Goal: Task Accomplishment & Management: Complete application form

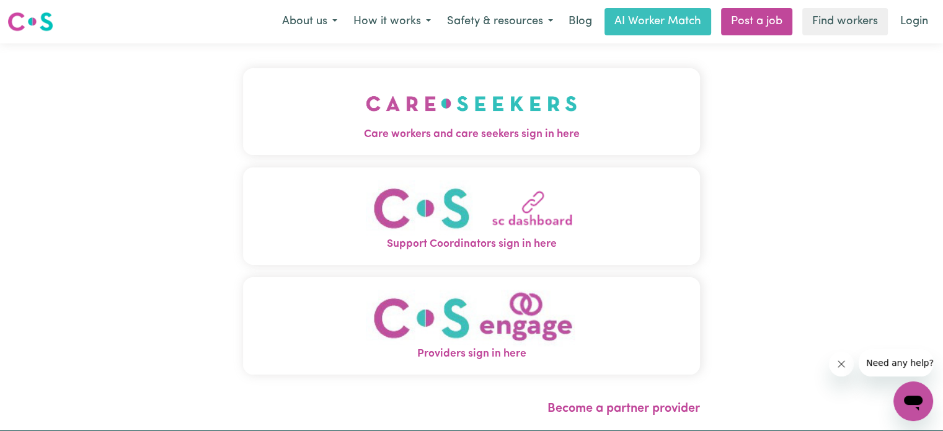
click at [507, 128] on span "Care workers and care seekers sign in here" at bounding box center [471, 134] width 457 height 16
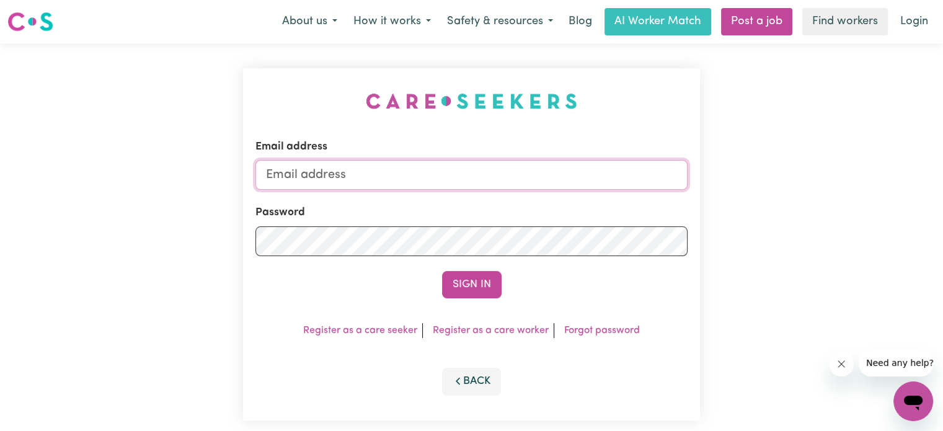
click at [423, 188] on input "Email address" at bounding box center [471, 175] width 432 height 30
type input "[EMAIL_ADDRESS][DOMAIN_NAME]"
click at [480, 285] on button "Sign In" at bounding box center [472, 284] width 60 height 27
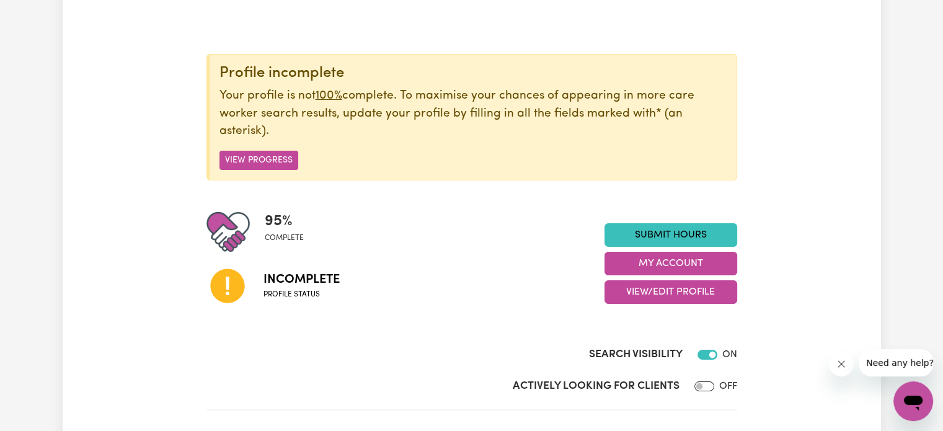
scroll to position [109, 0]
click at [272, 155] on button "View Progress" at bounding box center [259, 159] width 79 height 19
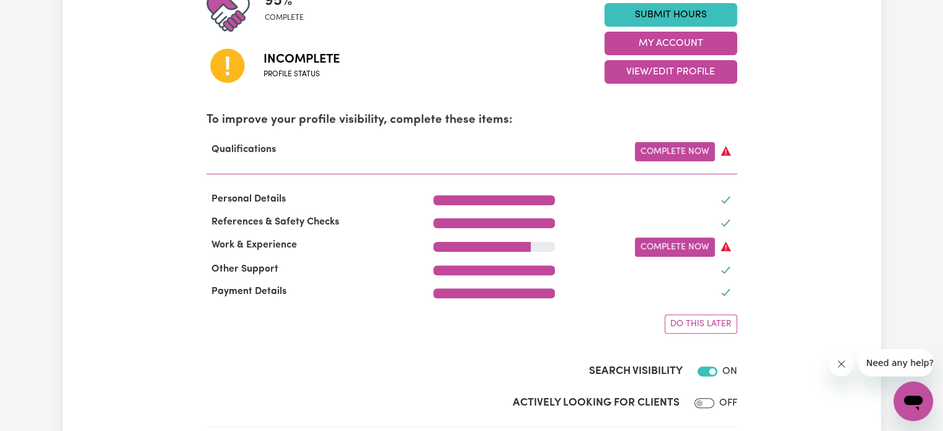
scroll to position [330, 0]
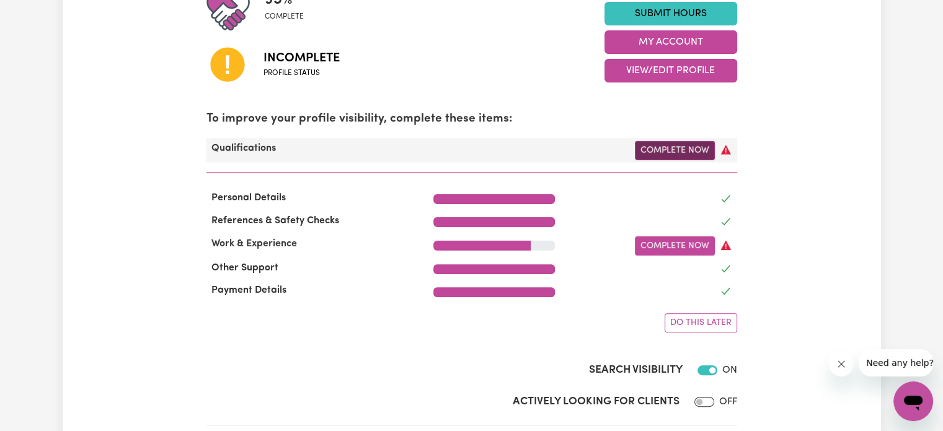
click at [659, 159] on link "Complete Now" at bounding box center [675, 150] width 80 height 19
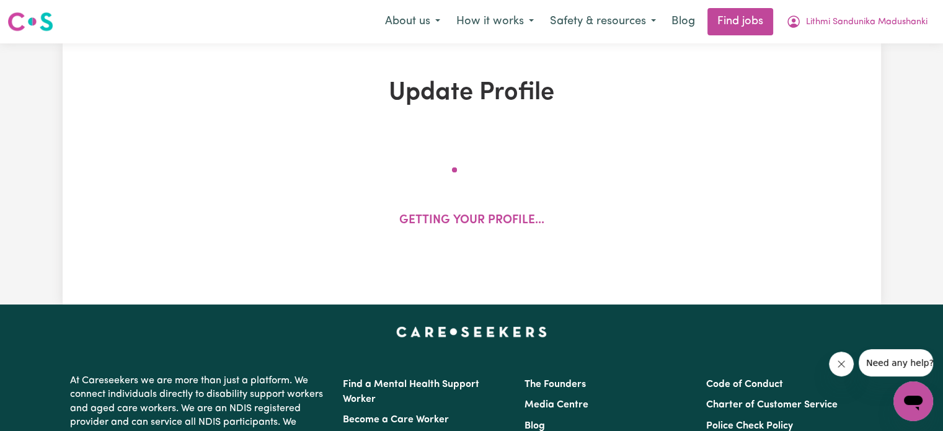
select select "2023"
select select "2024"
select select "2020"
select select "2023"
select select "Certificate III (Individual Support)"
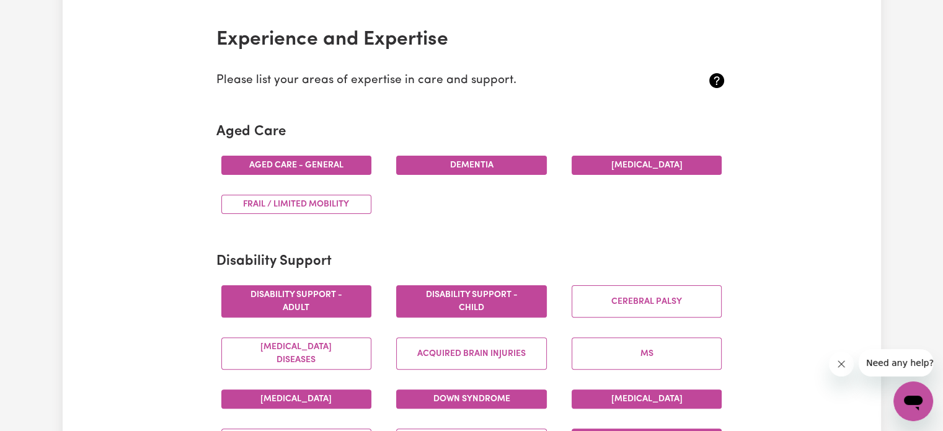
scroll to position [282, 0]
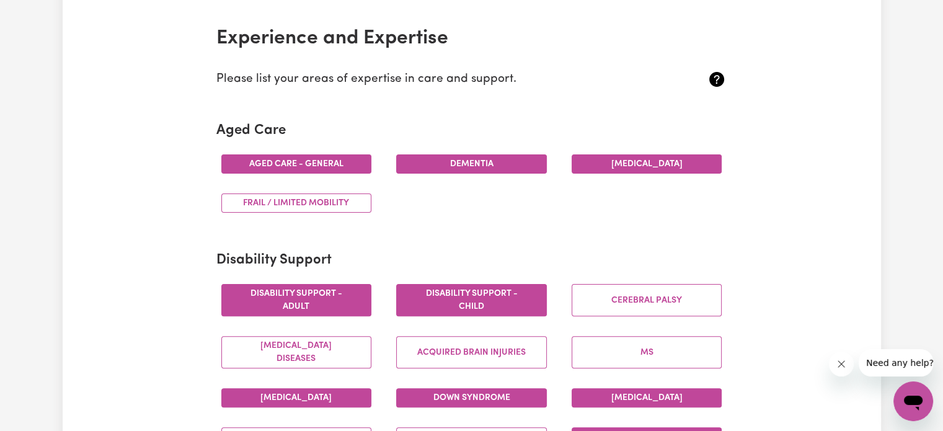
click at [290, 160] on button "Aged care - General" at bounding box center [296, 163] width 151 height 19
drag, startPoint x: 290, startPoint y: 160, endPoint x: 258, endPoint y: 182, distance: 38.9
click at [258, 182] on div "Aged care - General" at bounding box center [296, 163] width 175 height 39
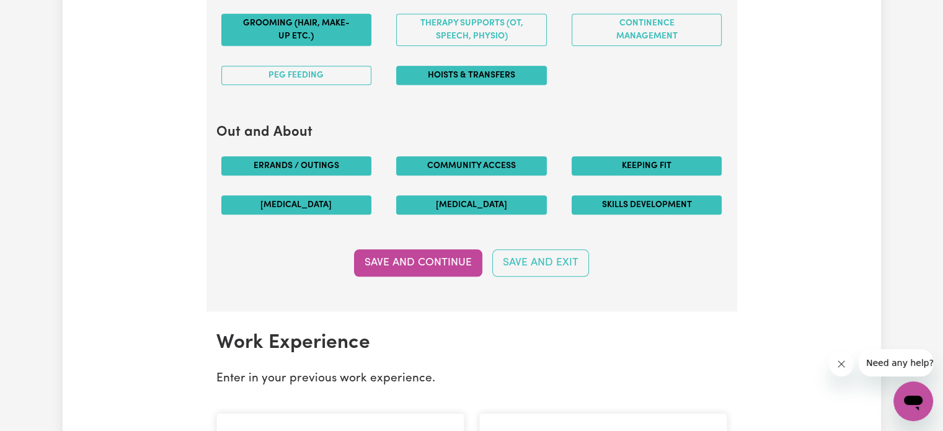
scroll to position [1440, 0]
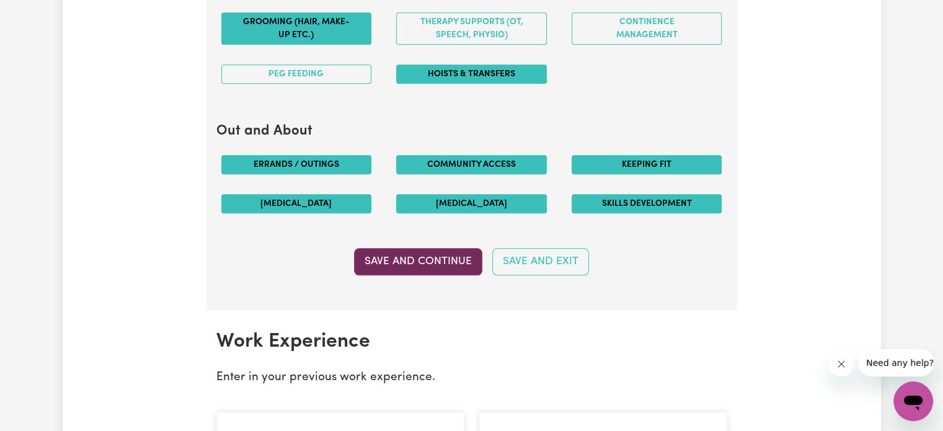
click at [430, 259] on button "Save and Continue" at bounding box center [418, 261] width 128 height 27
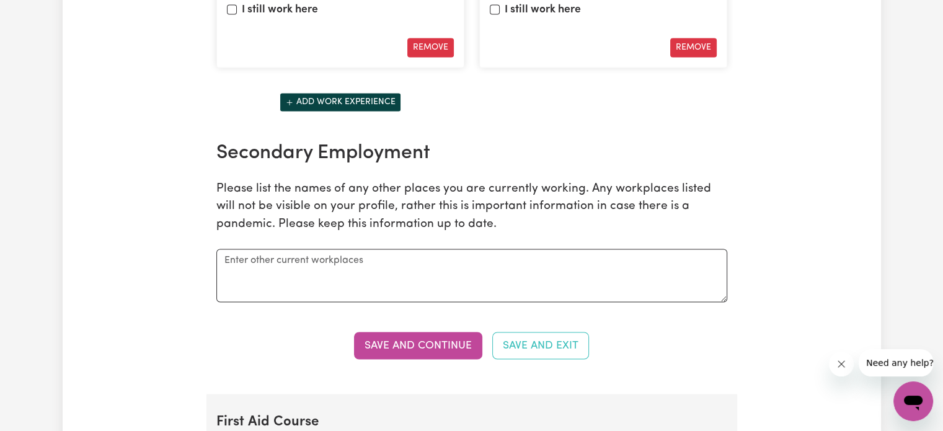
scroll to position [2056, 0]
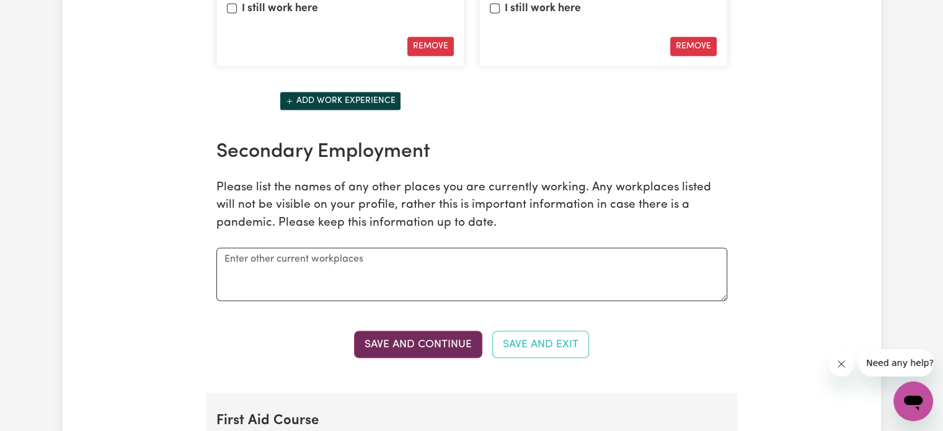
click at [437, 342] on button "Save and Continue" at bounding box center [418, 343] width 128 height 27
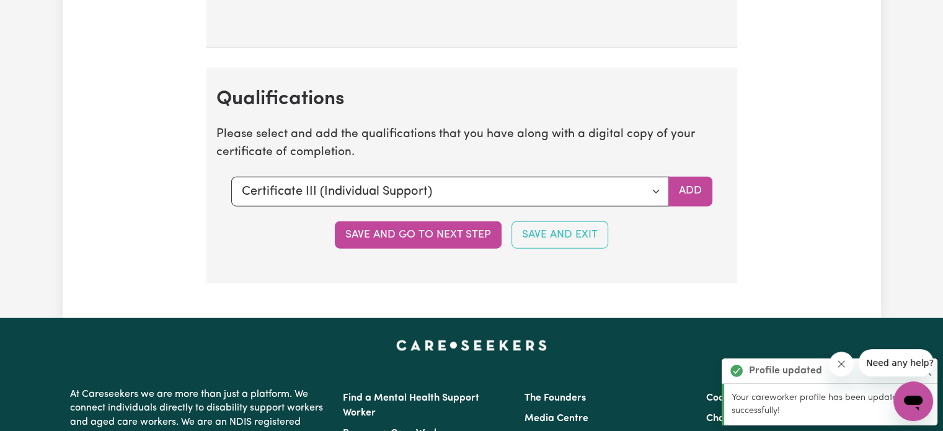
scroll to position [3045, 0]
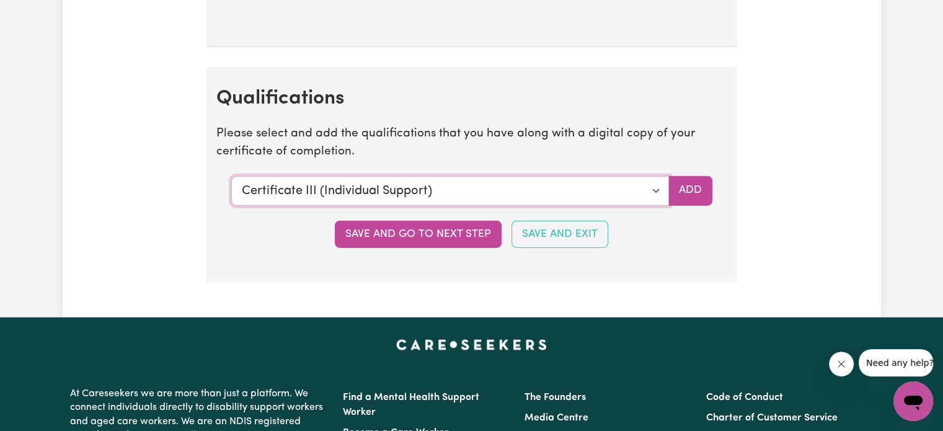
click at [601, 188] on select "Select a qualification to add... Certificate III (Individual Support) Certifica…" at bounding box center [450, 191] width 438 height 30
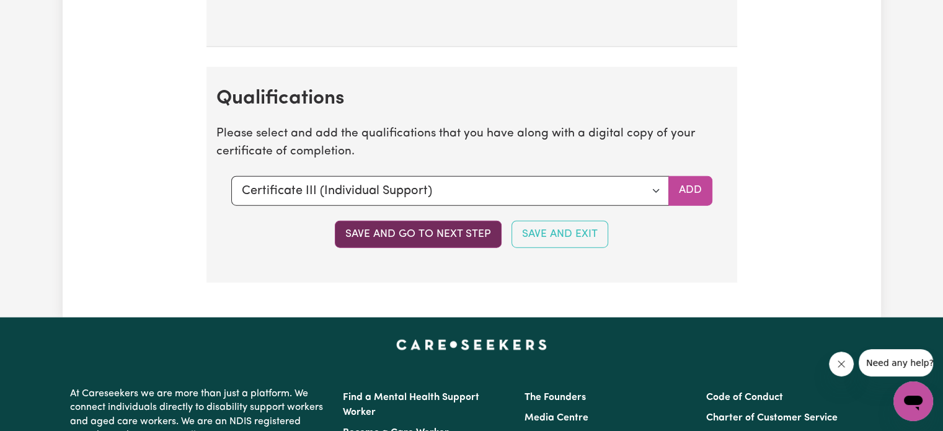
click at [474, 234] on button "Save and go to next step" at bounding box center [418, 234] width 167 height 27
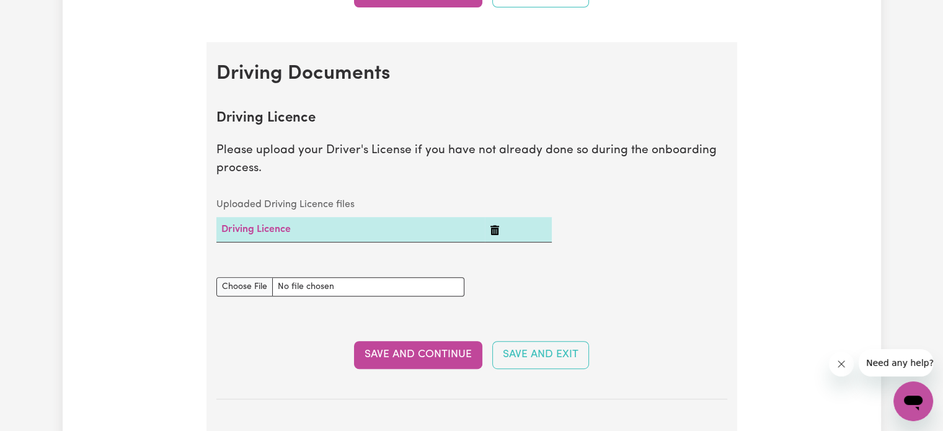
scroll to position [476, 0]
click at [355, 229] on td "Driving Licence" at bounding box center [350, 228] width 268 height 25
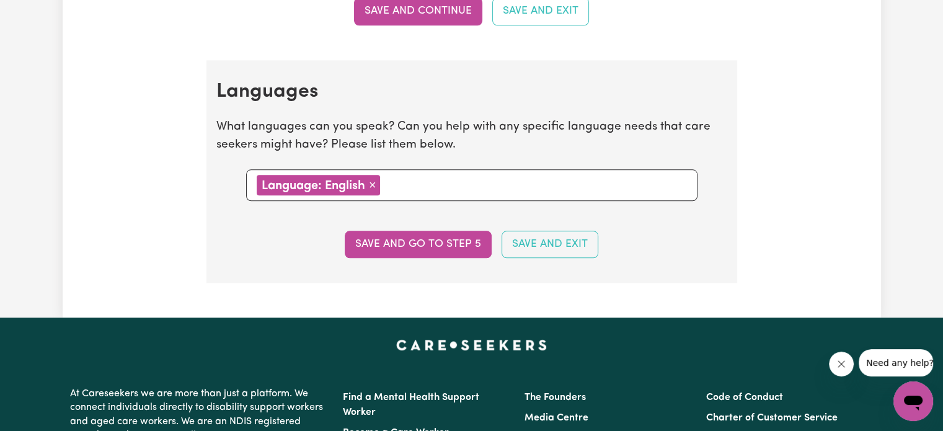
scroll to position [1295, 0]
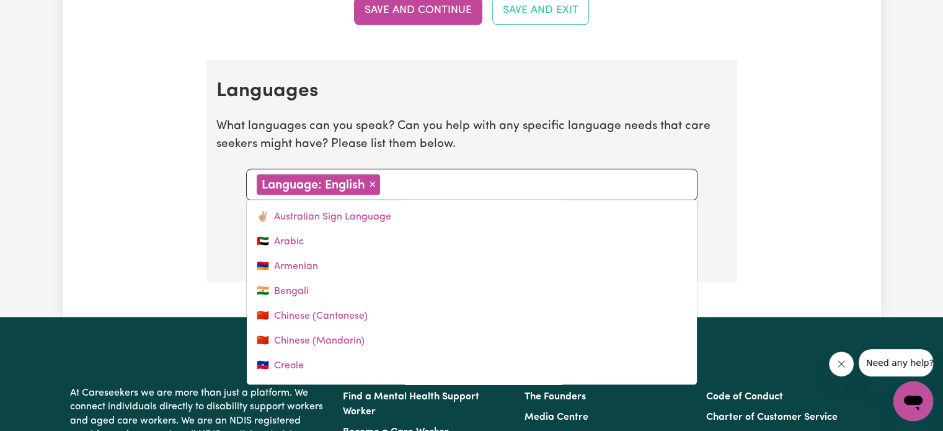
click at [445, 192] on div "Language: English × Remove" at bounding box center [471, 185] width 451 height 32
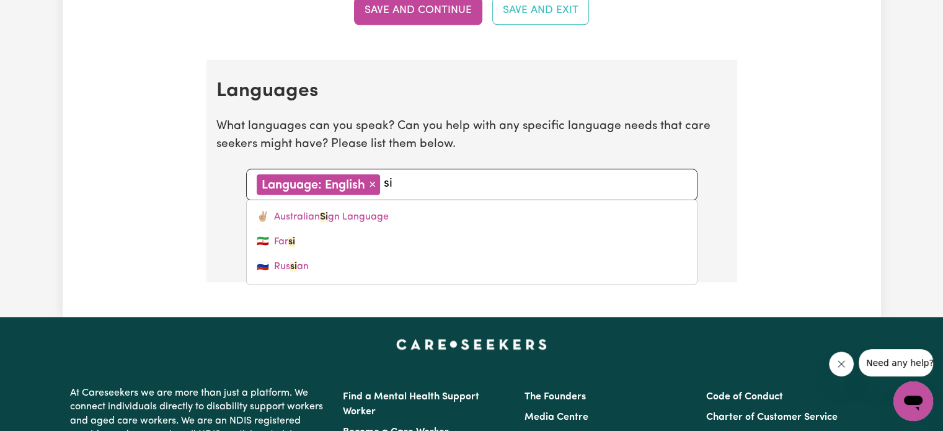
type input "s"
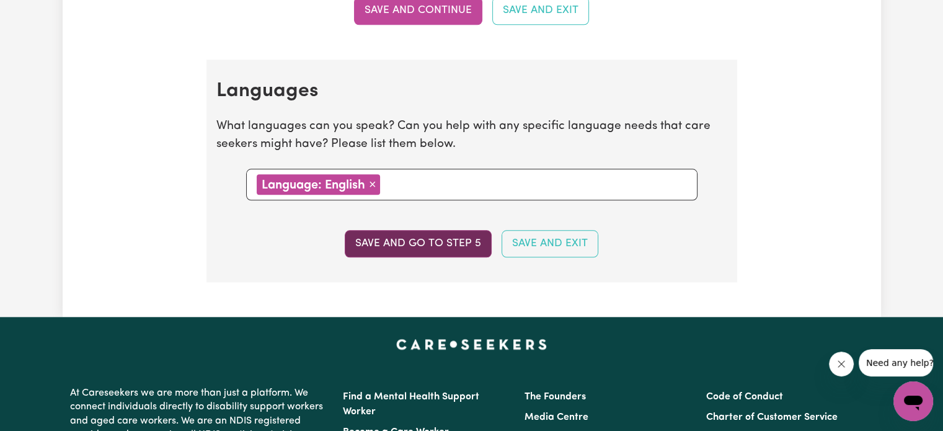
click at [451, 244] on button "Save and go to step 5" at bounding box center [418, 243] width 147 height 27
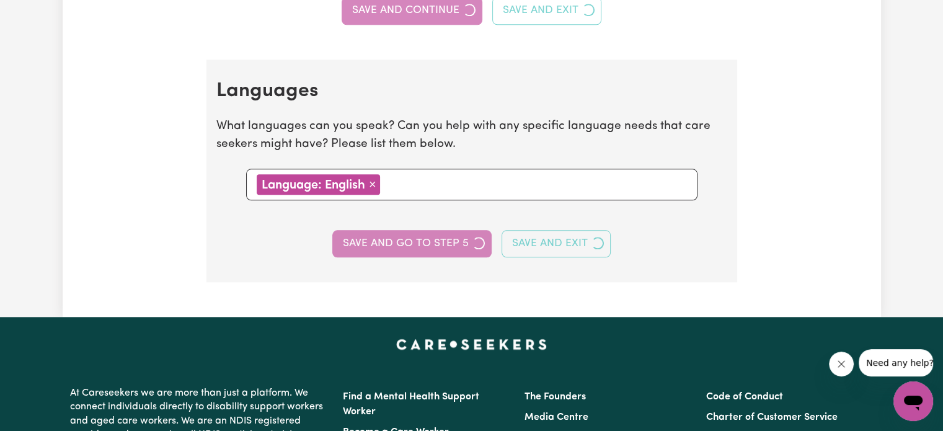
select select "I am providing services privately on my own"
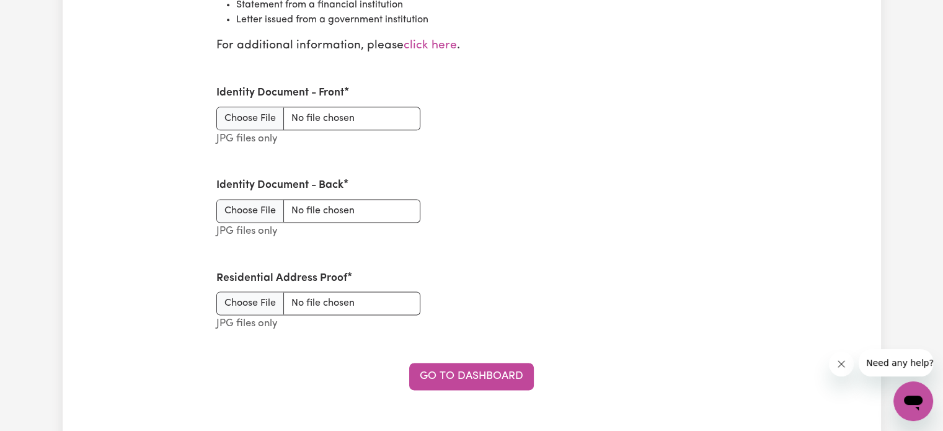
scroll to position [1616, 0]
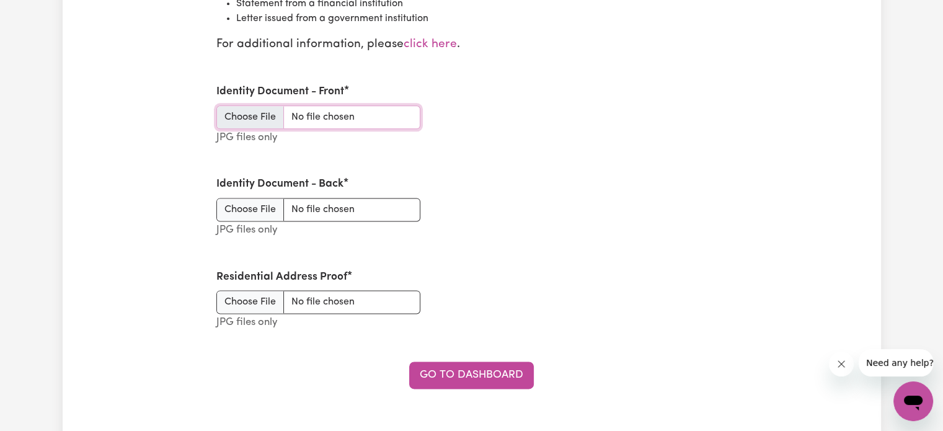
click at [254, 113] on input "Identity Document - Front" at bounding box center [318, 117] width 204 height 24
click at [437, 44] on link "click here" at bounding box center [430, 44] width 53 height 12
click at [252, 118] on input "Identity Document - Front" at bounding box center [318, 117] width 204 height 24
click at [251, 118] on input "Identity Document - Front" at bounding box center [318, 117] width 204 height 24
type input "C:\fakepath\passport lith jpg.jpg"
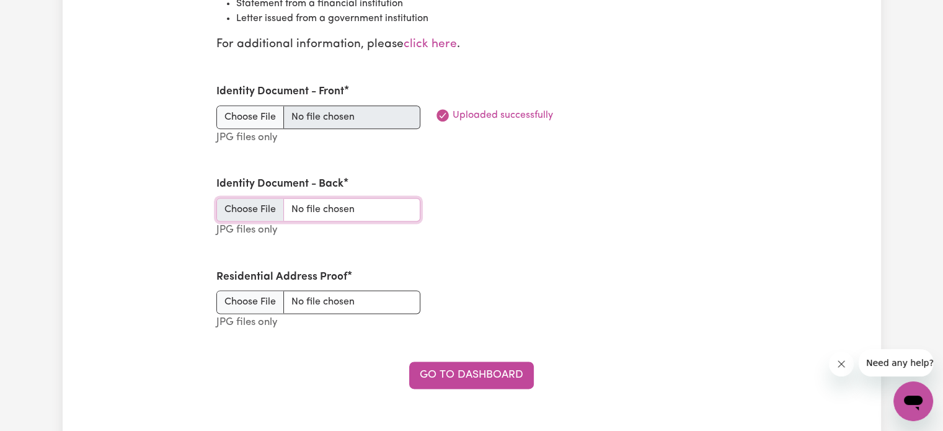
click at [254, 205] on input "Identity Document - Back" at bounding box center [318, 210] width 204 height 24
type input "C:\fakepath\passport lith jpg.jpg"
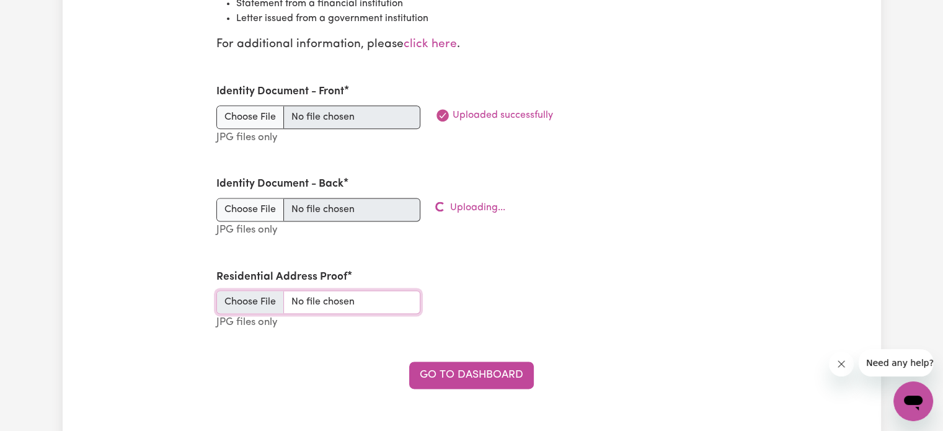
click at [269, 299] on input "Residential Address Proof" at bounding box center [318, 302] width 204 height 24
click at [248, 292] on input "Residential Address Proof" at bounding box center [318, 302] width 204 height 24
type input "C:\fakepath\address proof.jpg"
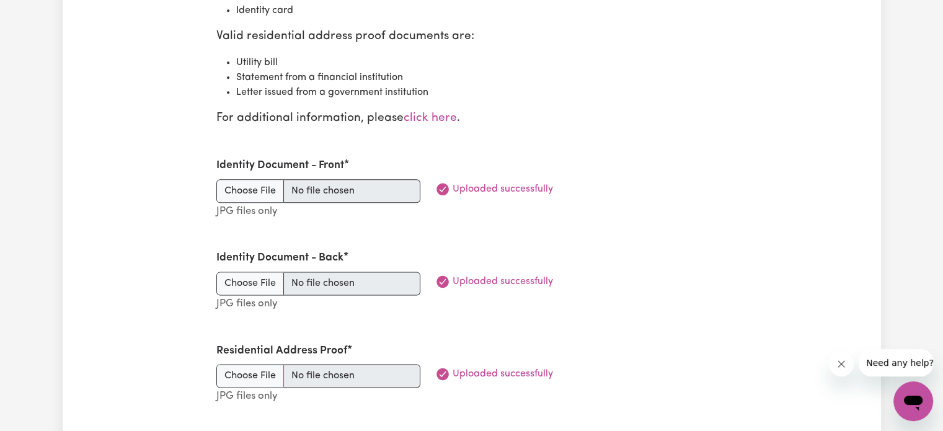
scroll to position [1614, 0]
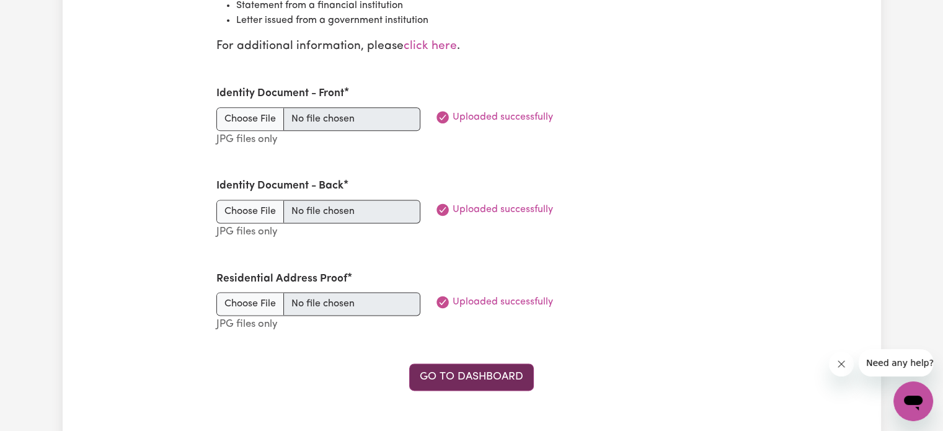
click at [481, 369] on link "Go to Dashboard" at bounding box center [471, 376] width 125 height 27
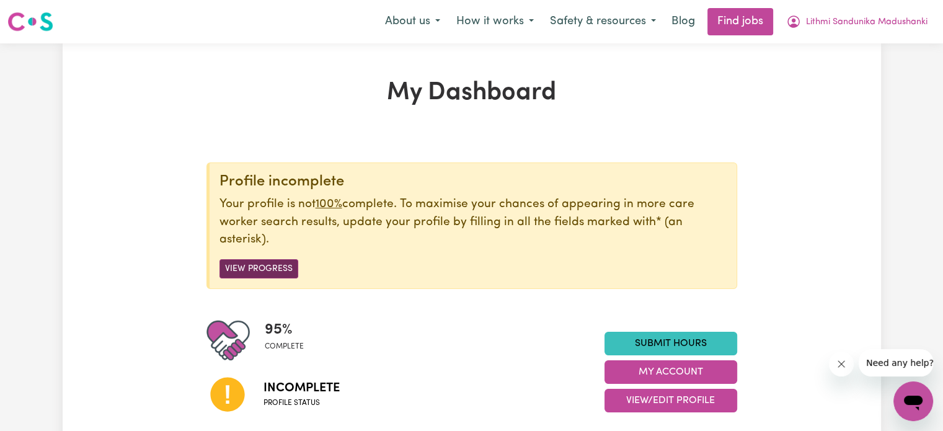
click at [268, 269] on button "View Progress" at bounding box center [259, 268] width 79 height 19
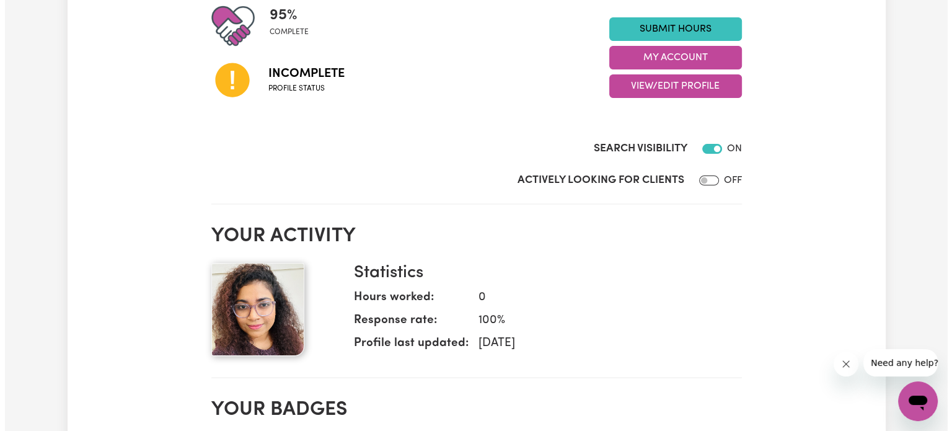
scroll to position [309, 0]
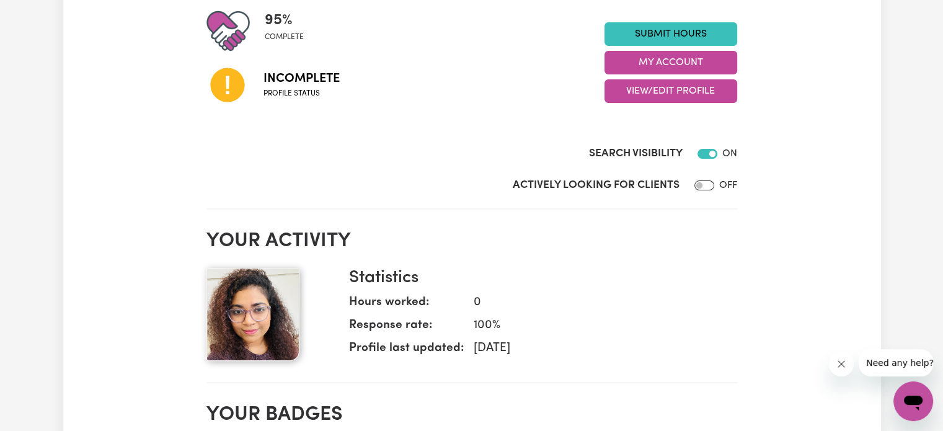
click at [285, 86] on span "Incomplete" at bounding box center [302, 78] width 76 height 19
drag, startPoint x: 285, startPoint y: 86, endPoint x: 310, endPoint y: 101, distance: 29.5
click at [310, 101] on div "Incomplete Profile status" at bounding box center [405, 84] width 398 height 63
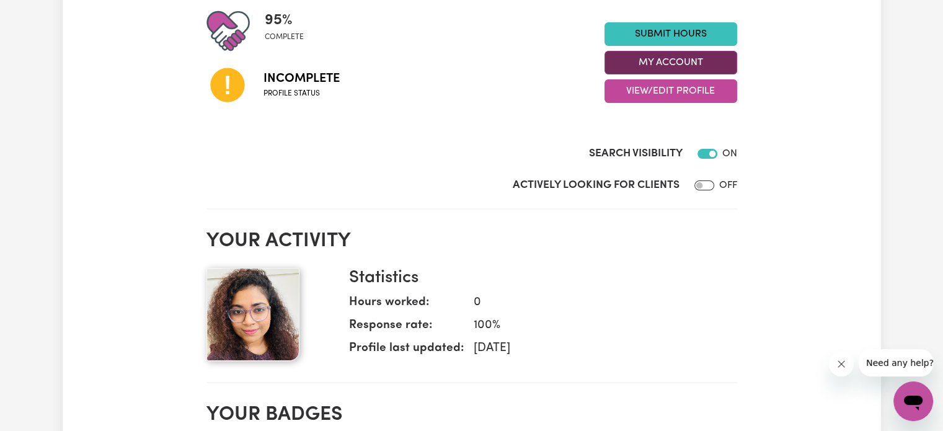
click at [647, 59] on button "My Account" at bounding box center [671, 63] width 133 height 24
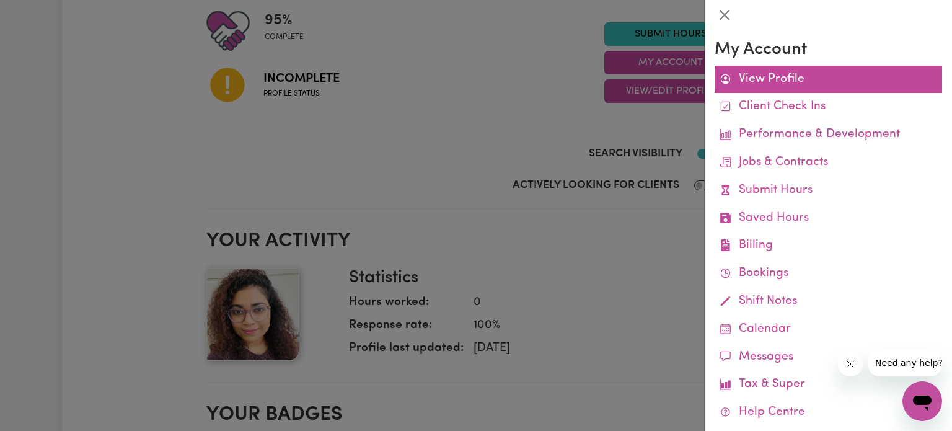
click at [750, 79] on link "View Profile" at bounding box center [829, 80] width 228 height 28
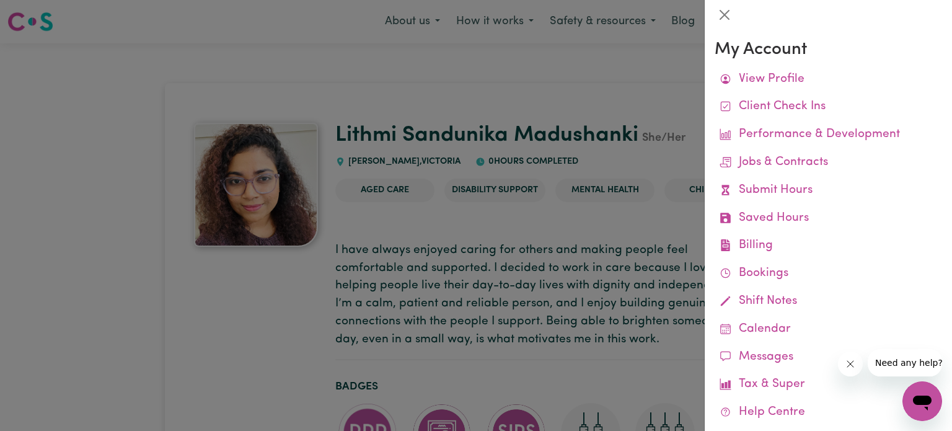
click at [531, 98] on div at bounding box center [476, 215] width 952 height 431
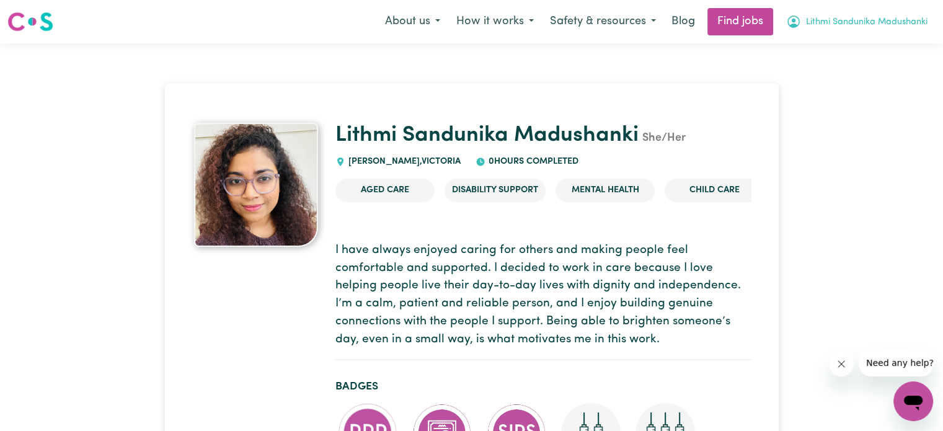
click at [847, 27] on span "Lithmi Sandunika Madushanki" at bounding box center [867, 23] width 122 height 14
click at [852, 49] on link "My Account" at bounding box center [886, 49] width 98 height 24
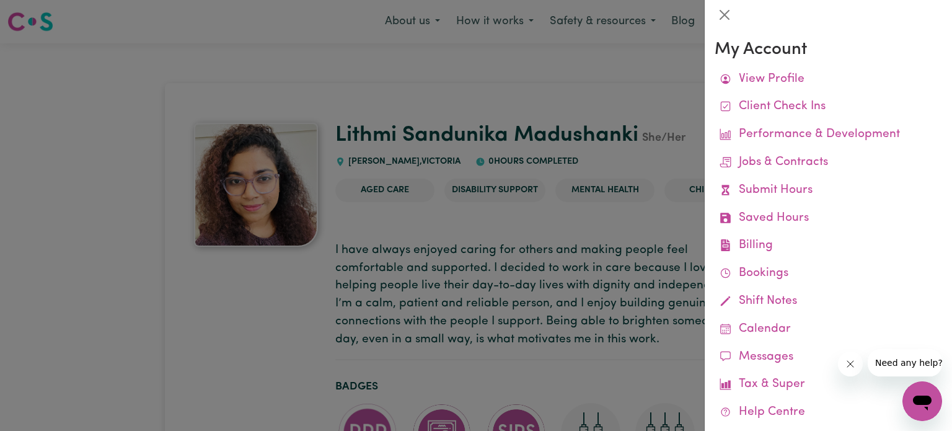
click at [659, 92] on div at bounding box center [476, 215] width 952 height 431
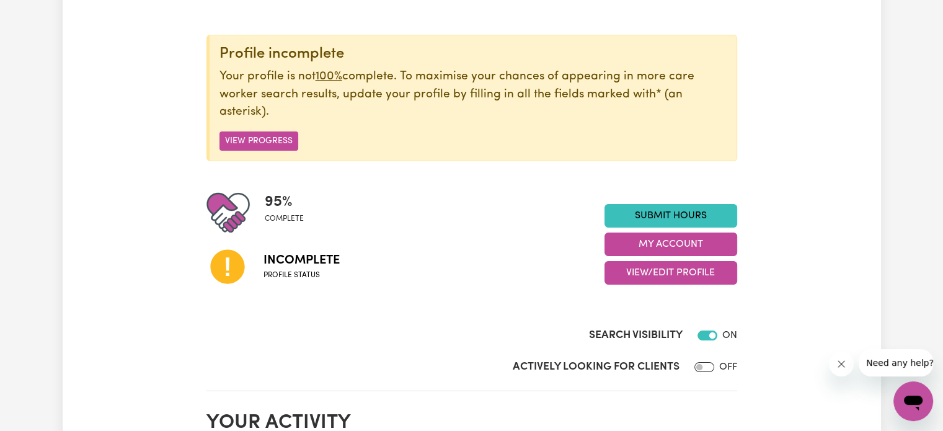
scroll to position [129, 0]
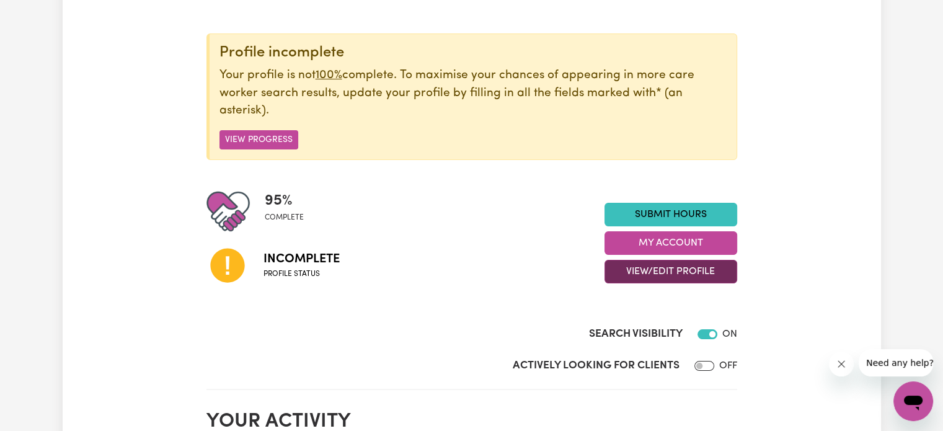
click at [631, 265] on button "View/Edit Profile" at bounding box center [671, 272] width 133 height 24
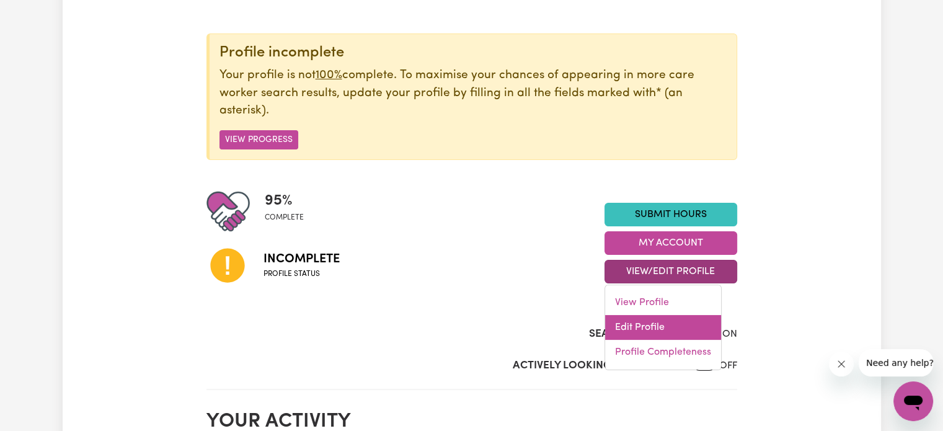
click at [640, 324] on link "Edit Profile" at bounding box center [663, 327] width 116 height 25
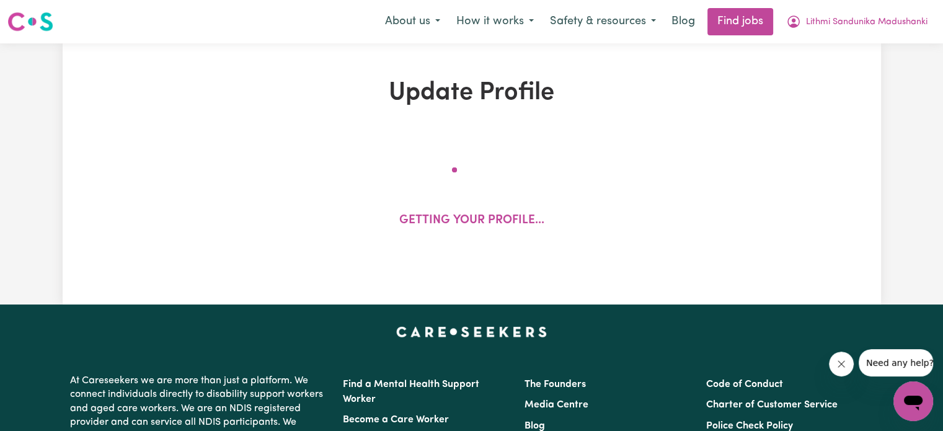
select select "[DEMOGRAPHIC_DATA]"
select select "[DEMOGRAPHIC_DATA] Work Visa"
select select "Studying a healthcare related degree or qualification"
select select "50"
select select "80"
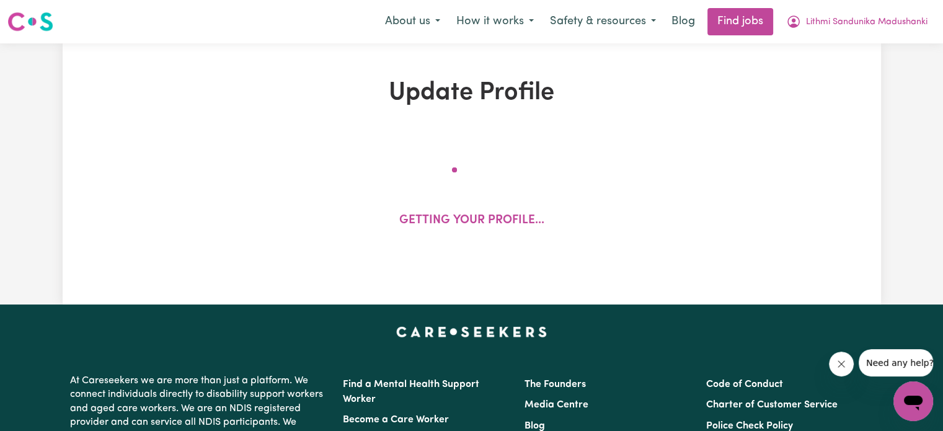
select select "90"
select select "100"
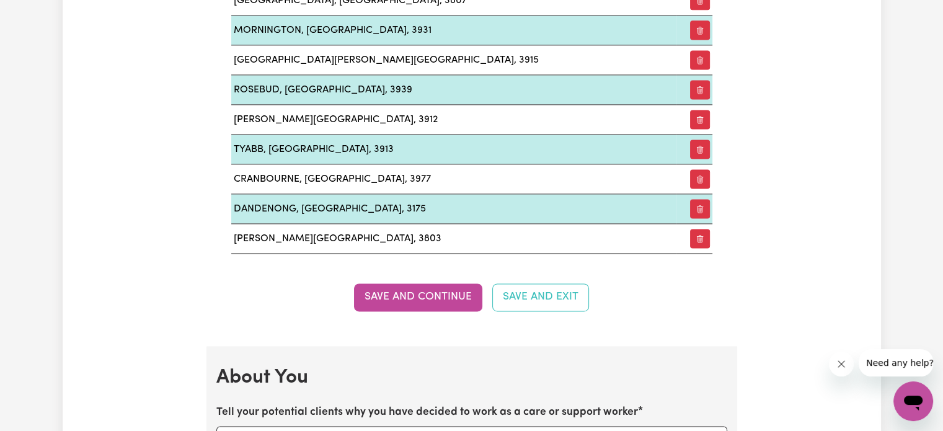
scroll to position [1751, 0]
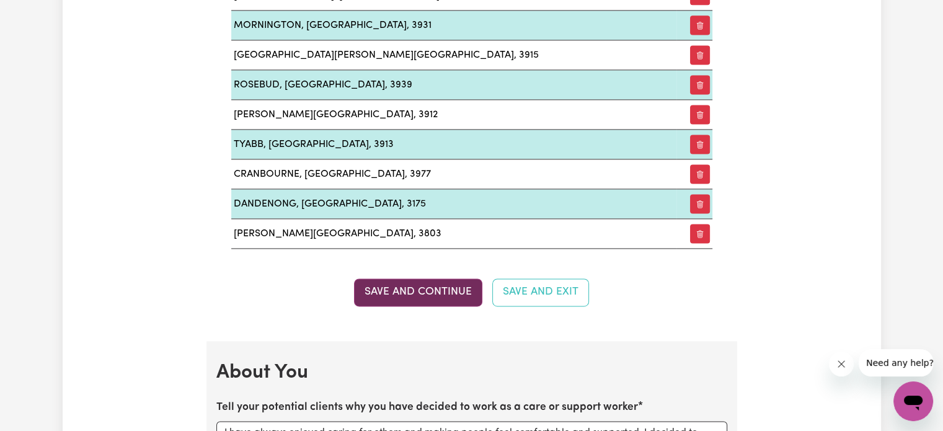
click at [454, 279] on button "Save and Continue" at bounding box center [418, 291] width 128 height 27
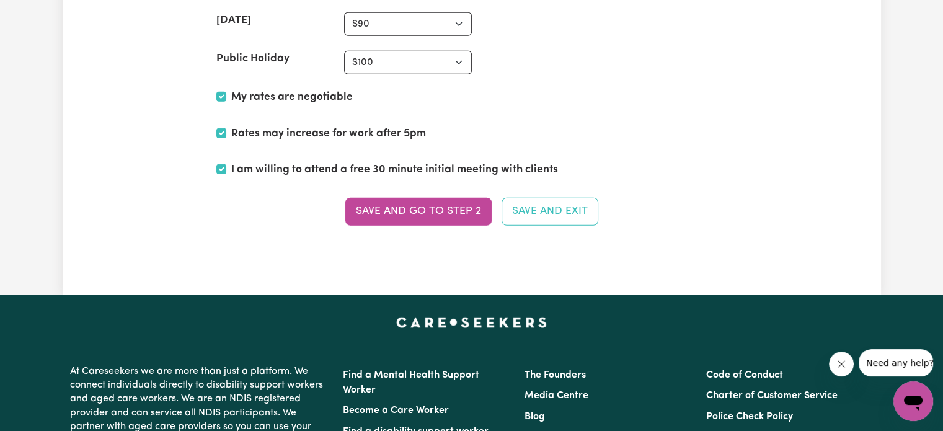
scroll to position [3448, 0]
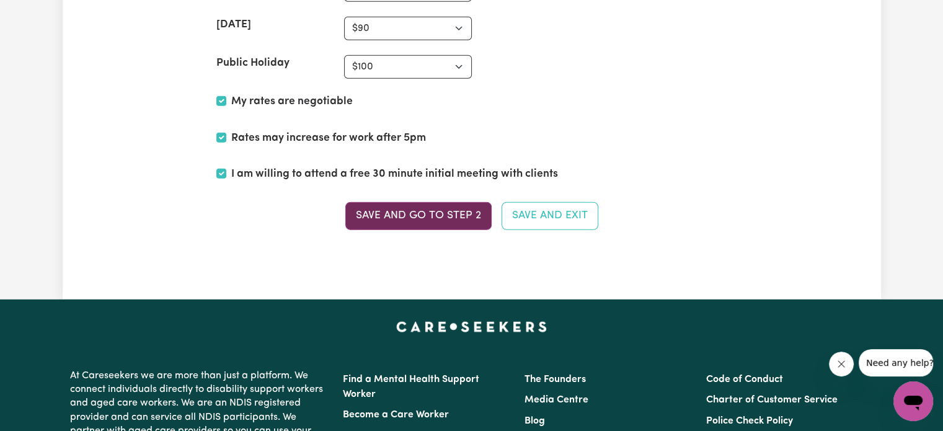
click at [414, 202] on button "Save and go to Step 2" at bounding box center [418, 215] width 146 height 27
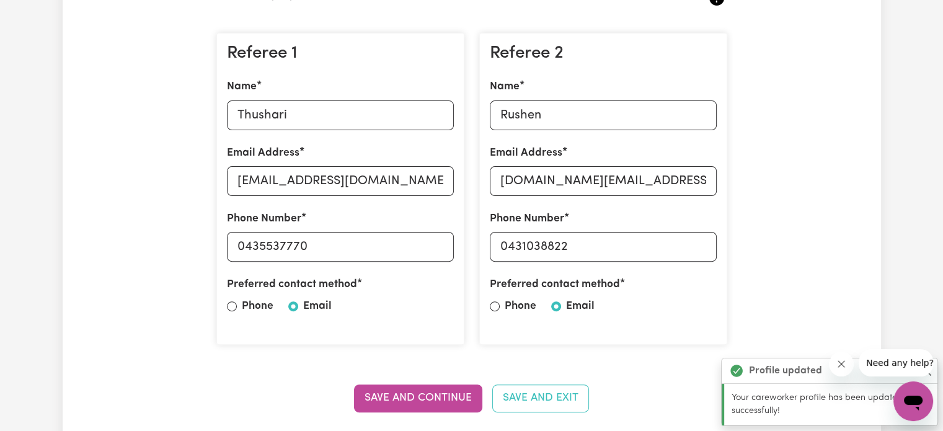
scroll to position [350, 0]
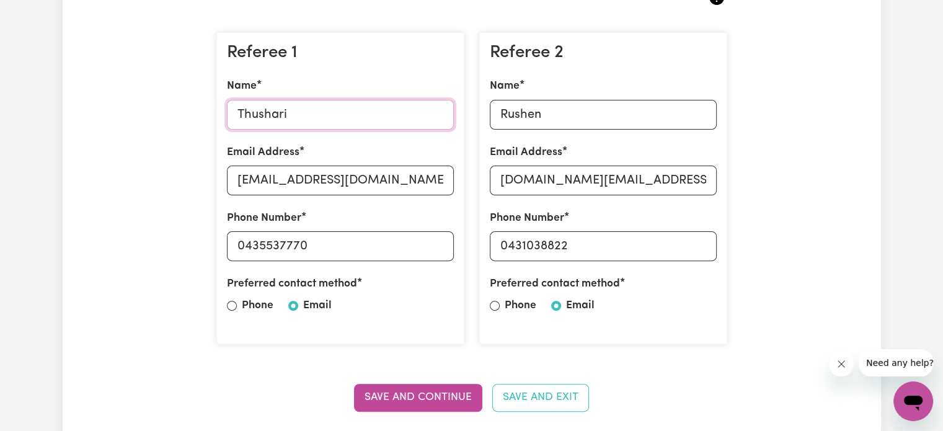
click at [352, 118] on input "Thushari" at bounding box center [340, 115] width 227 height 30
type input "T"
type input "Dulmini"
click at [402, 181] on input "[EMAIL_ADDRESS][DOMAIN_NAME]" at bounding box center [340, 181] width 227 height 30
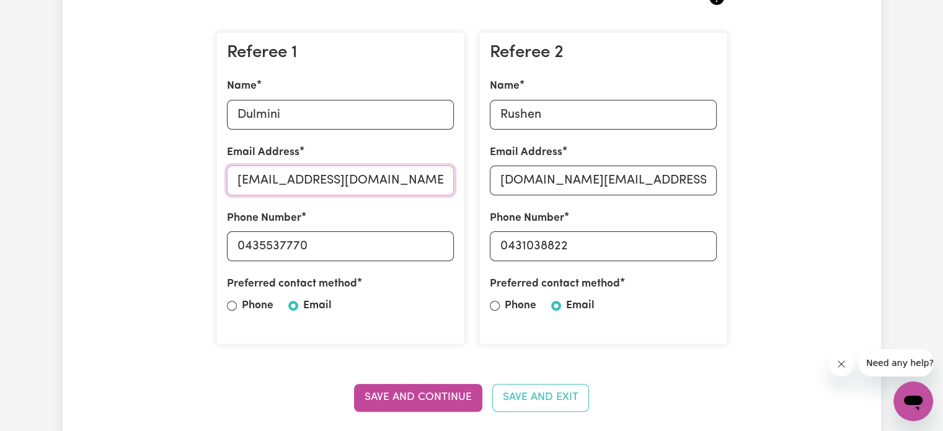
click at [402, 181] on input "[EMAIL_ADDRESS][DOMAIN_NAME]" at bounding box center [340, 181] width 227 height 30
type input "[EMAIL_ADDRESS][DOMAIN_NAME]"
click at [340, 251] on input "0435537770" at bounding box center [340, 246] width 227 height 30
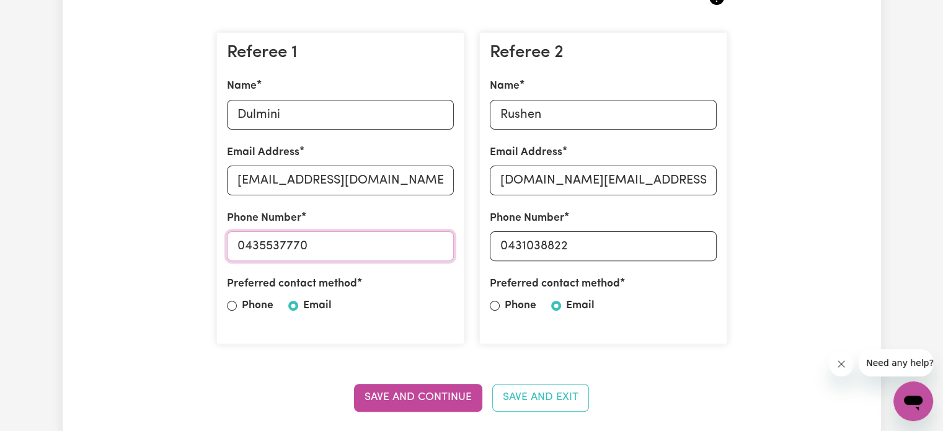
click at [305, 246] on input "0435537770" at bounding box center [340, 246] width 227 height 30
type input "0434629725"
click at [546, 118] on input "Rushen" at bounding box center [603, 115] width 227 height 30
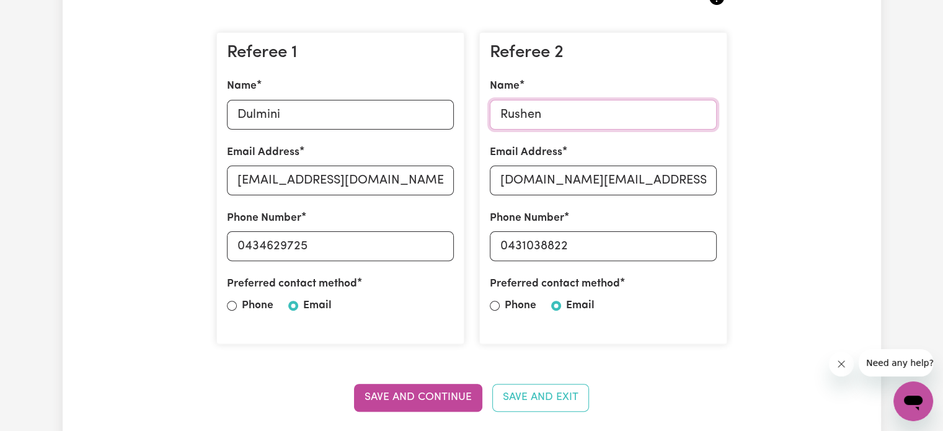
click at [546, 118] on input "Rushen" at bounding box center [603, 115] width 227 height 30
type input "Sisil"
click at [617, 183] on input "[DOMAIN_NAME][EMAIL_ADDRESS][DOMAIN_NAME]" at bounding box center [603, 181] width 227 height 30
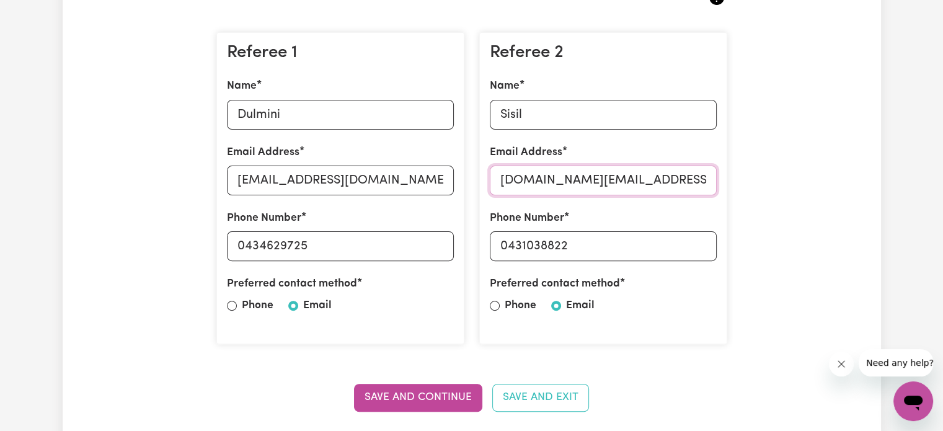
click at [617, 183] on input "[DOMAIN_NAME][EMAIL_ADDRESS][DOMAIN_NAME]" at bounding box center [603, 181] width 227 height 30
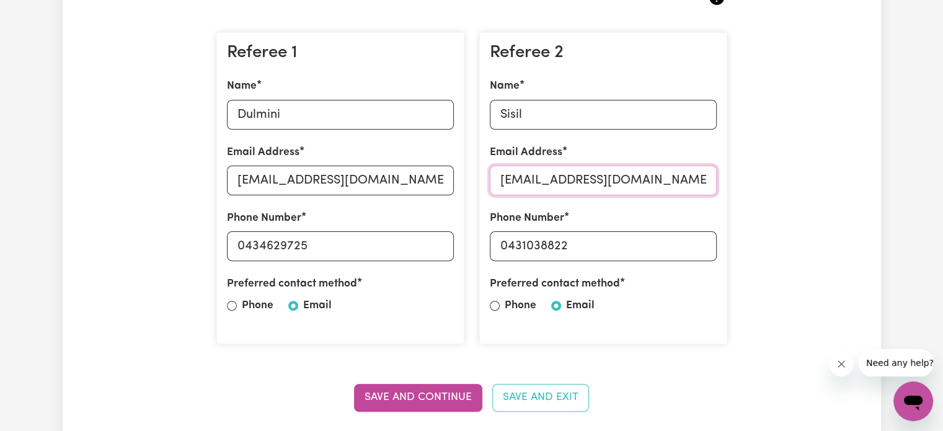
type input "[EMAIL_ADDRESS][DOMAIN_NAME]"
click at [548, 247] on input "0431038822" at bounding box center [603, 246] width 227 height 30
type input "0430783336"
click at [412, 399] on button "Save and Continue" at bounding box center [418, 397] width 128 height 27
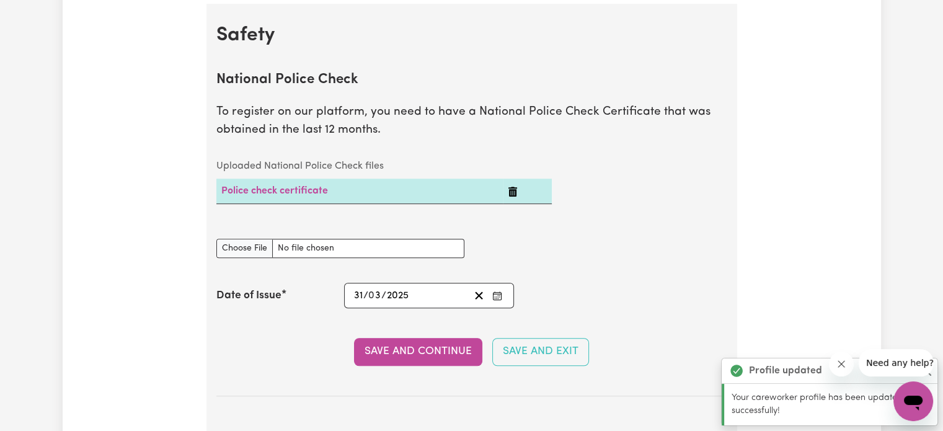
scroll to position [796, 0]
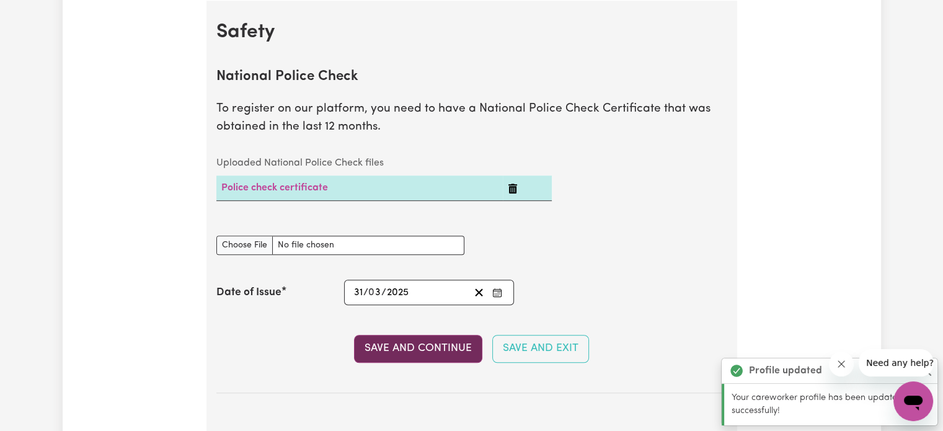
click at [435, 345] on button "Save and Continue" at bounding box center [418, 348] width 128 height 27
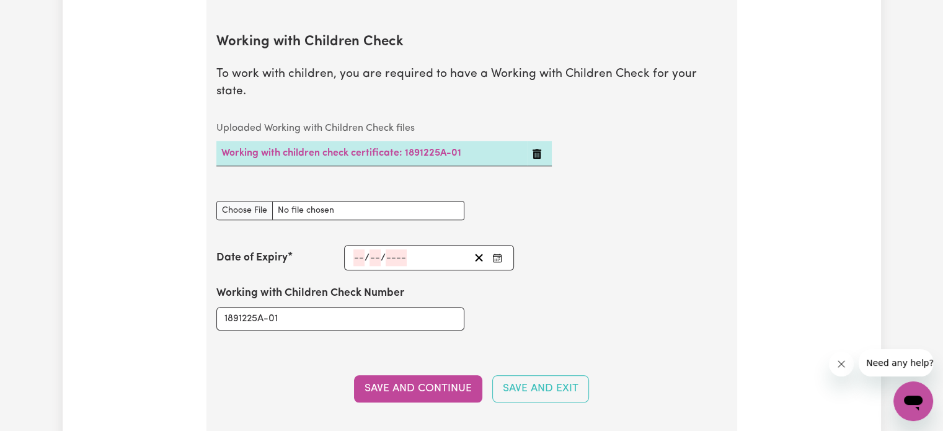
scroll to position [1207, 0]
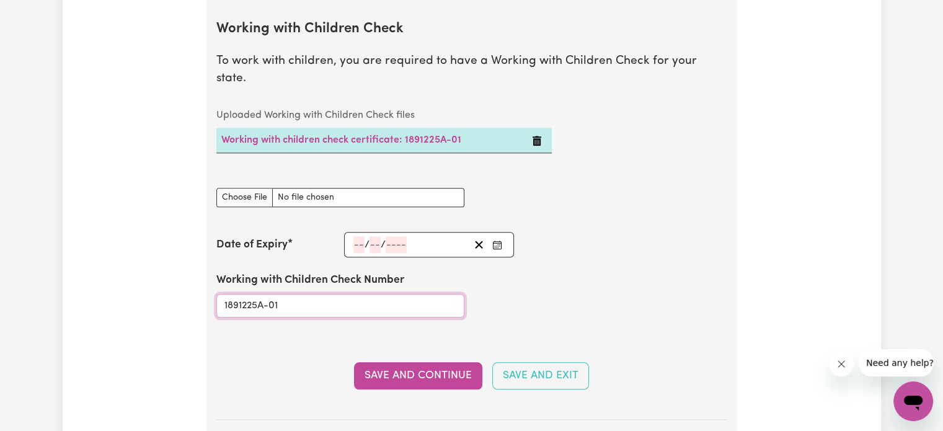
click at [277, 294] on input "1891225A-01" at bounding box center [340, 306] width 248 height 24
click at [268, 294] on input "1891225A-01" at bounding box center [340, 306] width 248 height 24
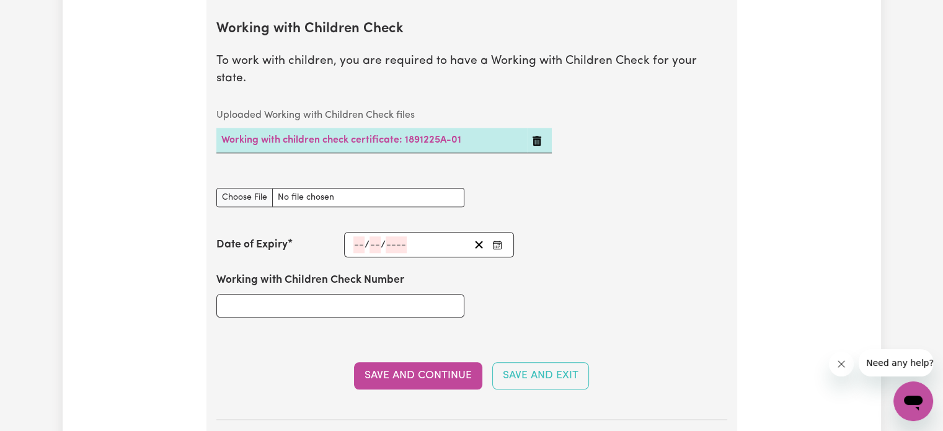
click at [533, 136] on icon "Delete Working with children check certificate: 1891225A-01" at bounding box center [537, 141] width 9 height 10
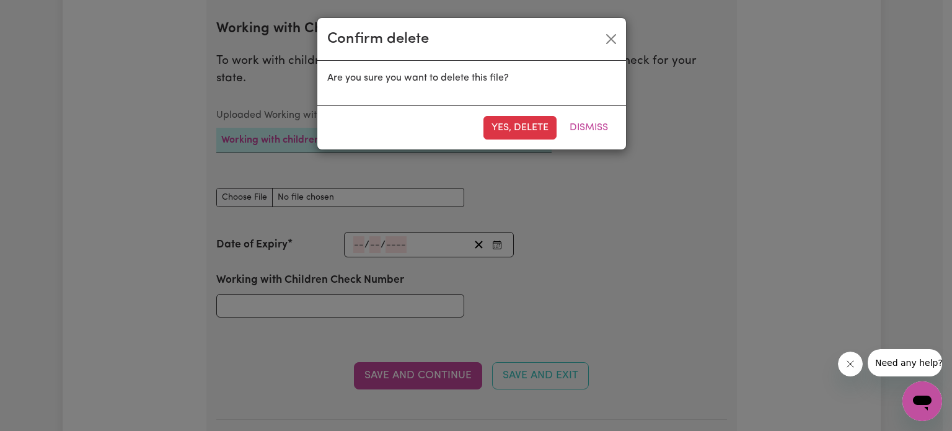
click at [533, 125] on button "Yes, delete" at bounding box center [520, 128] width 73 height 24
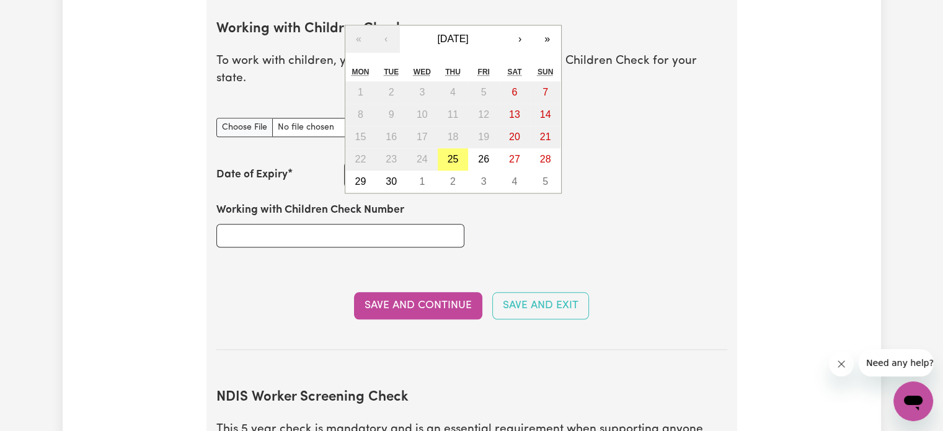
click at [360, 162] on div "/ / « ‹ [DATE] › » Mon Tue Wed Thu Fri Sat Sun 1 2 3 4 5 6 7 8 9 10 11 12 13 14…" at bounding box center [429, 174] width 171 height 25
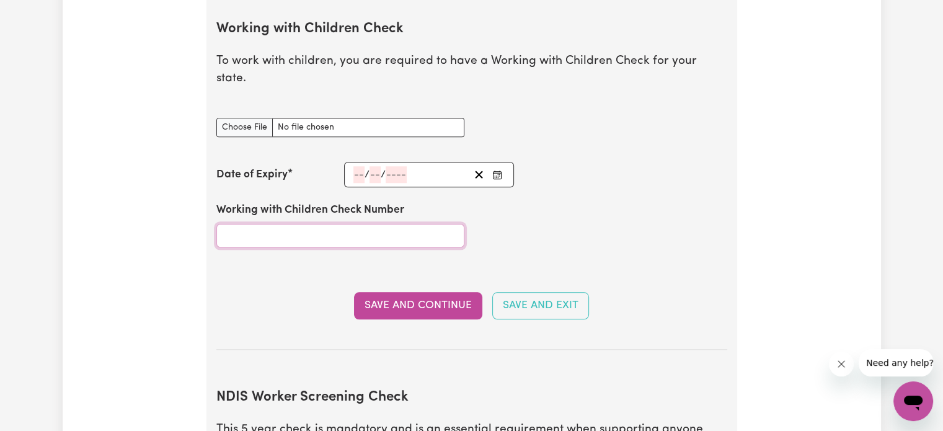
click at [280, 224] on input "Working with Children Check Number" at bounding box center [340, 236] width 248 height 24
type input "3600282A"
click at [365, 169] on span "/" at bounding box center [367, 174] width 5 height 11
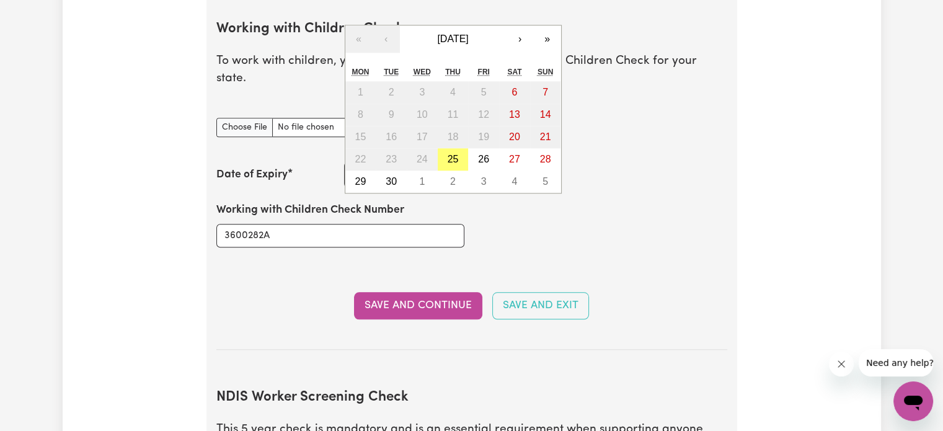
click at [358, 162] on div "/ / « ‹ [DATE] › » Mon Tue Wed Thu Fri Sat Sun 1 2 3 4 5 6 7 8 9 10 11 12 13 14…" at bounding box center [429, 174] width 171 height 25
type input "21"
click at [454, 28] on button "[DATE]" at bounding box center [453, 38] width 107 height 27
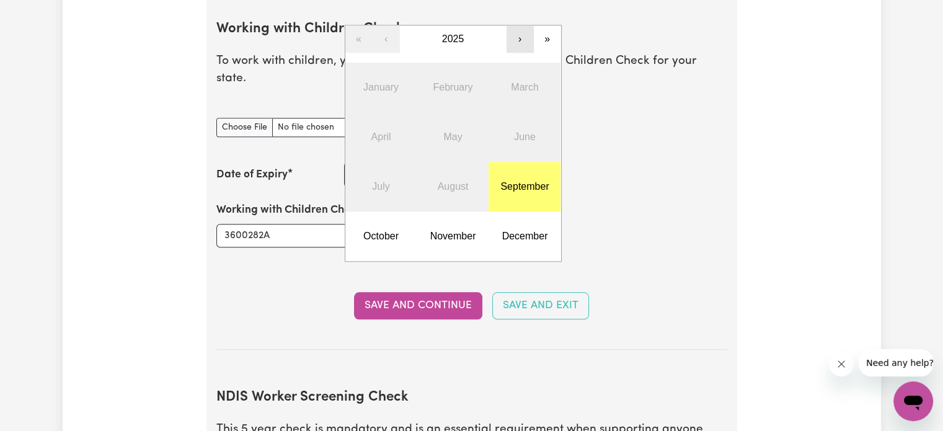
click at [523, 25] on button "›" at bounding box center [520, 38] width 27 height 27
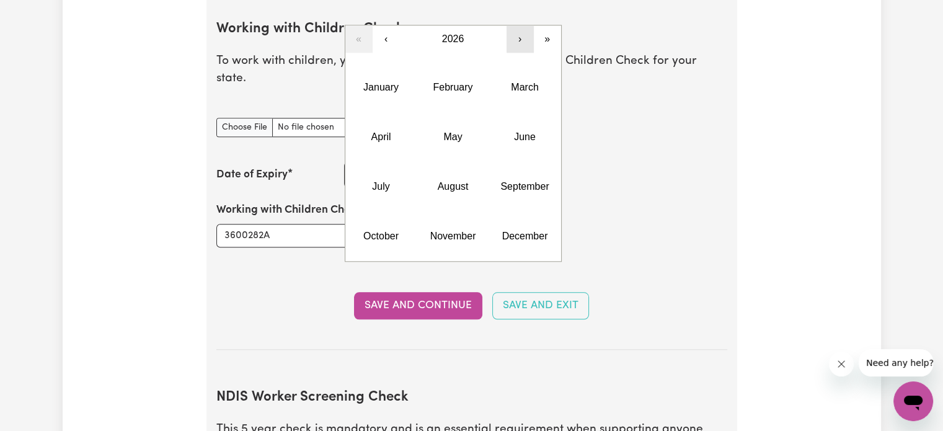
click at [523, 25] on button "›" at bounding box center [520, 38] width 27 height 27
click at [513, 181] on abbr "September" at bounding box center [524, 186] width 48 height 11
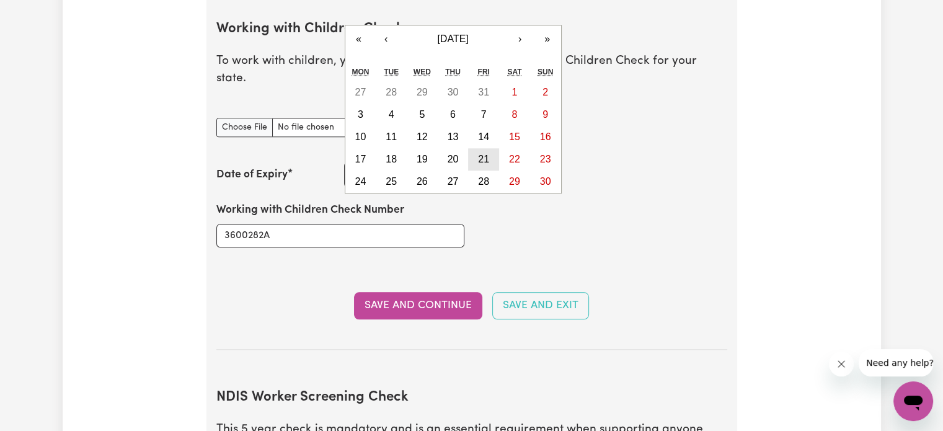
click at [489, 148] on button "21" at bounding box center [483, 159] width 31 height 22
type input "[DATE]"
type input "9"
type input "2029"
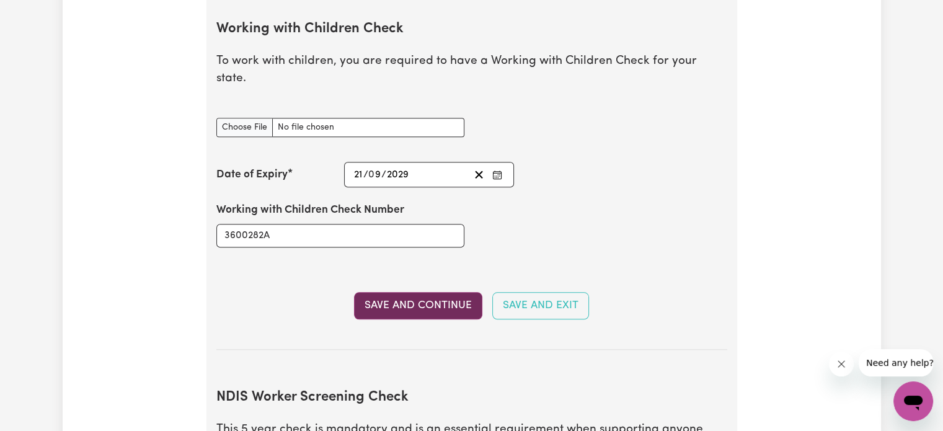
click at [415, 292] on button "Save and Continue" at bounding box center [418, 305] width 128 height 27
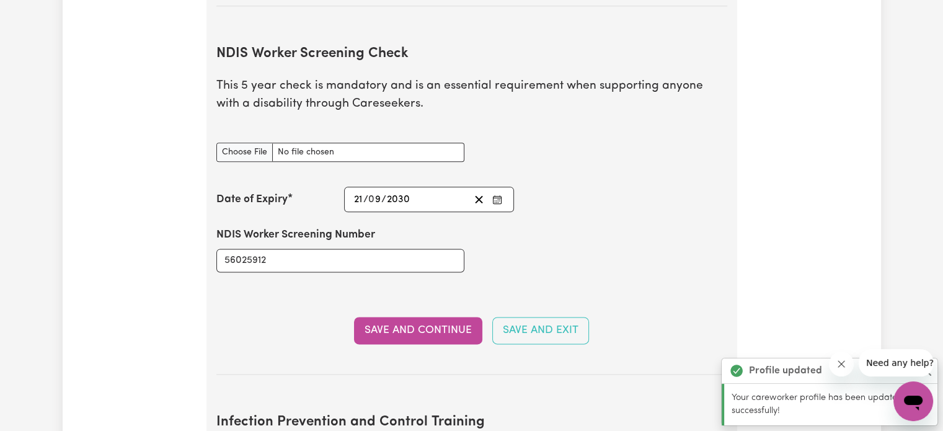
scroll to position [1557, 0]
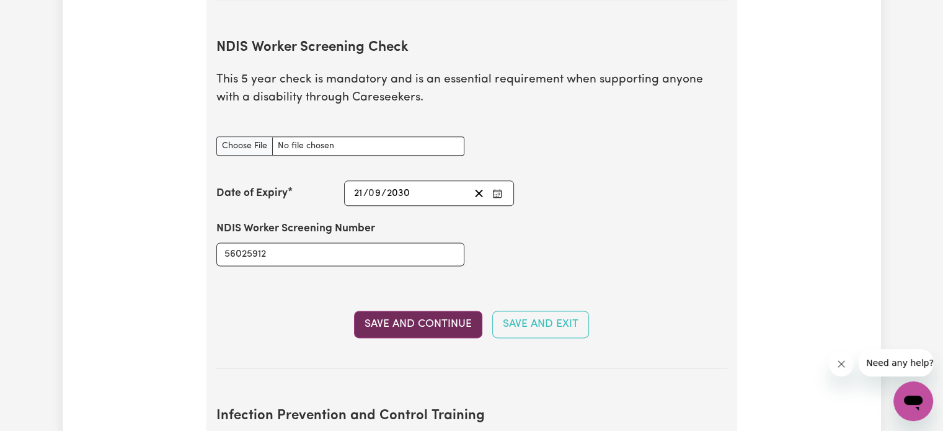
click at [402, 311] on button "Save and Continue" at bounding box center [418, 324] width 128 height 27
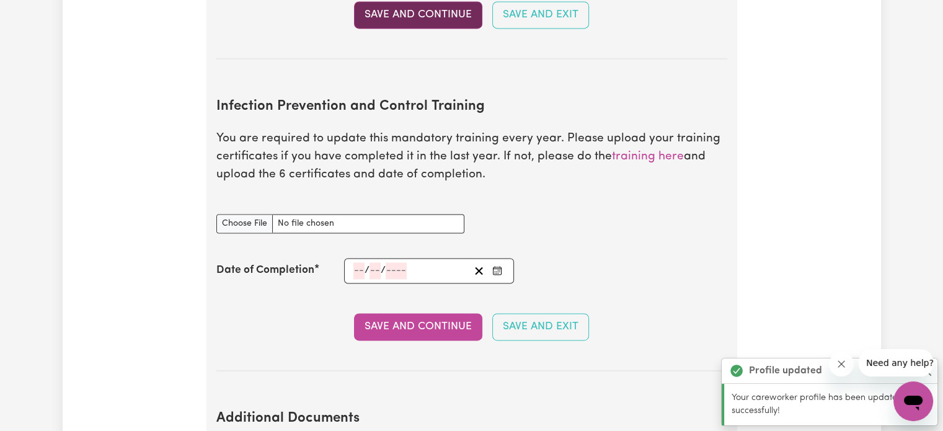
scroll to position [1925, 0]
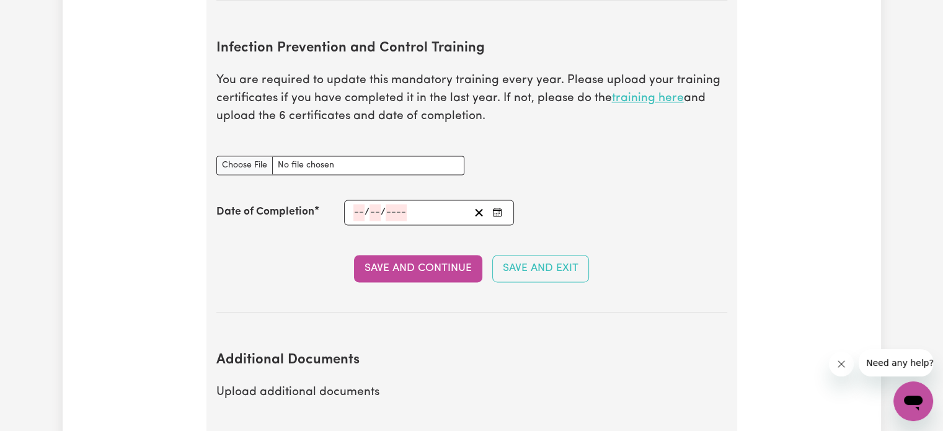
click at [620, 92] on link "training here" at bounding box center [648, 98] width 72 height 12
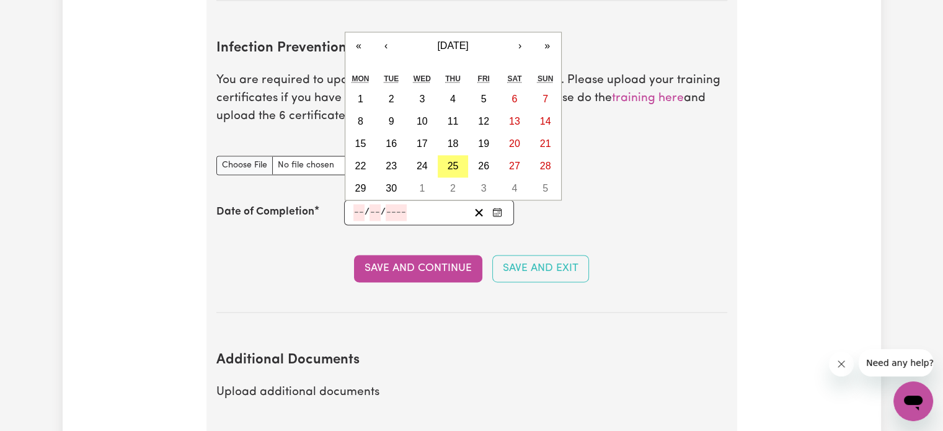
click at [360, 204] on input "number" at bounding box center [358, 212] width 11 height 17
type input "19"
type input "08"
type input "0002-08-19"
type input "8"
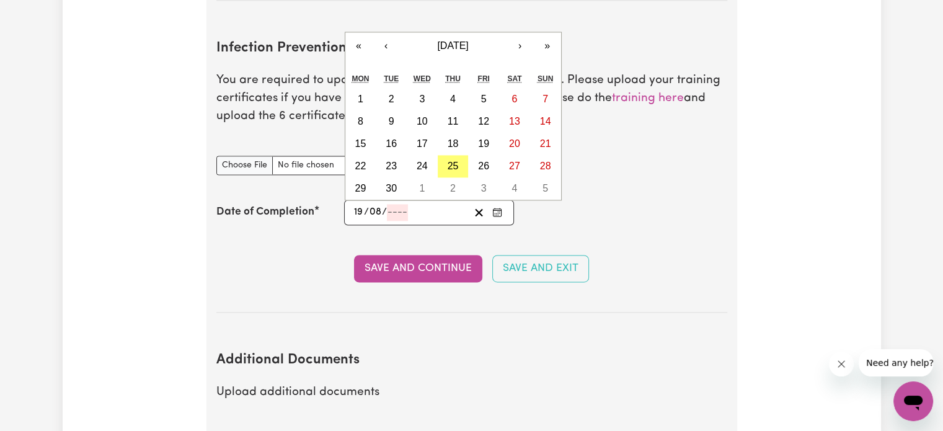
type input "2"
type input "0020-08-19"
type input "20"
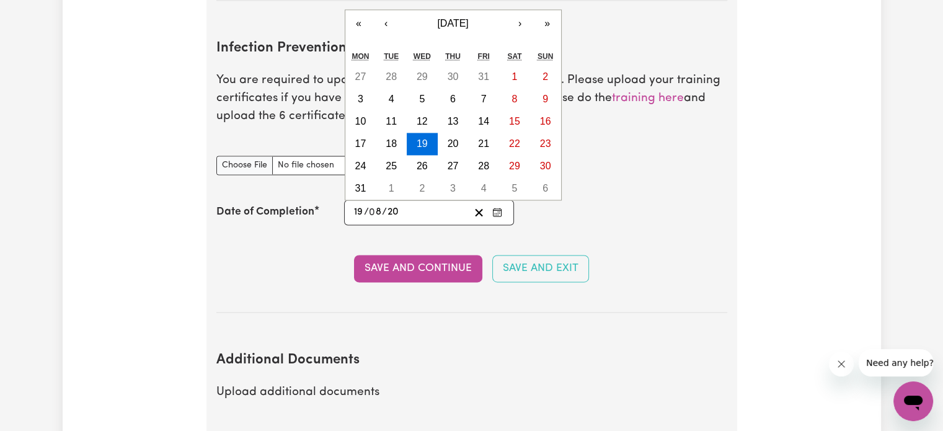
type input "0202-08-19"
type input "202"
type input "[DATE]"
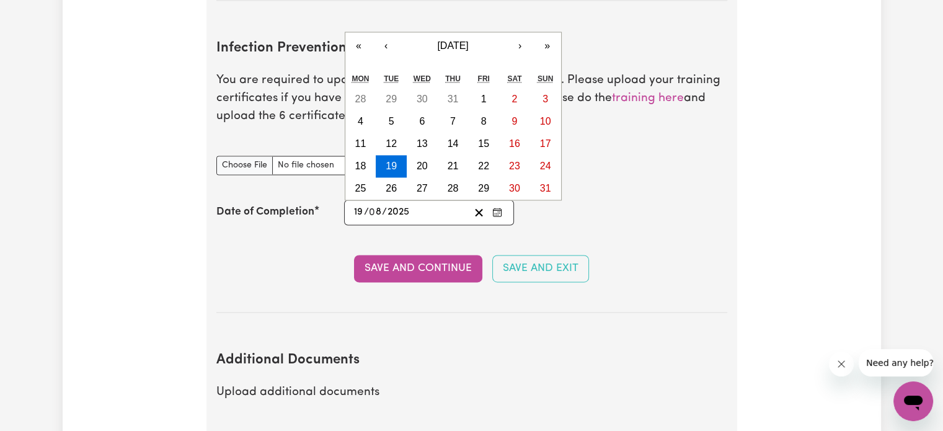
type input "2025"
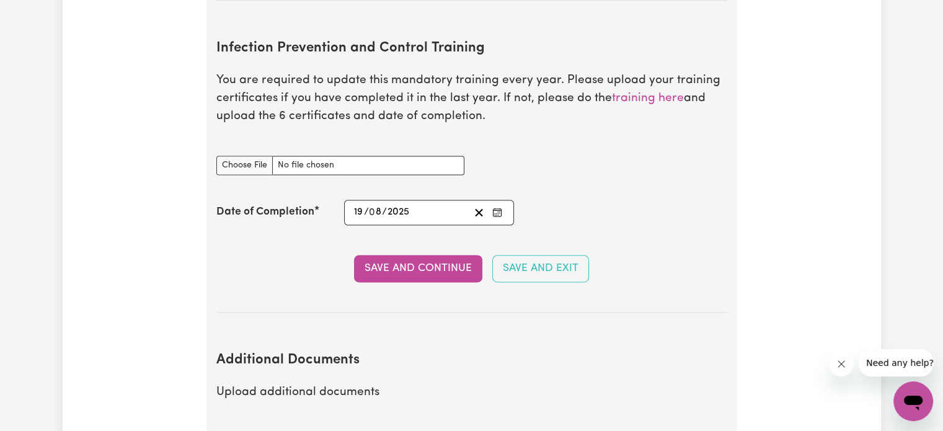
click at [533, 200] on div "Date of Completion [DATE] 19 / 0 8 / 2025 « ‹ [DATE] › » Mon Tue Wed Thu Fri Sa…" at bounding box center [471, 212] width 511 height 25
click at [233, 156] on input "Infection Prevention and Control Training document" at bounding box center [340, 165] width 248 height 19
type input "C:\fakepath\Infection prevention 1.pdf"
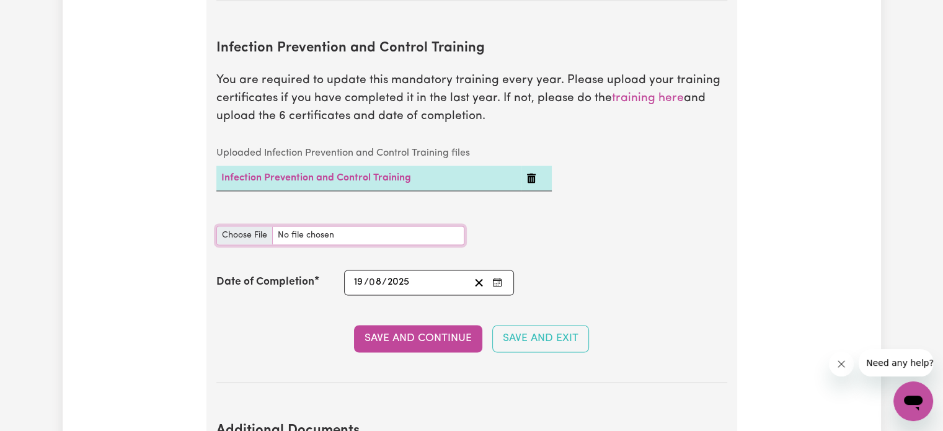
click at [263, 226] on input "Infection Prevention and Control Training document" at bounding box center [340, 235] width 248 height 19
type input "C:\fakepath\infection prevention 2.pdf"
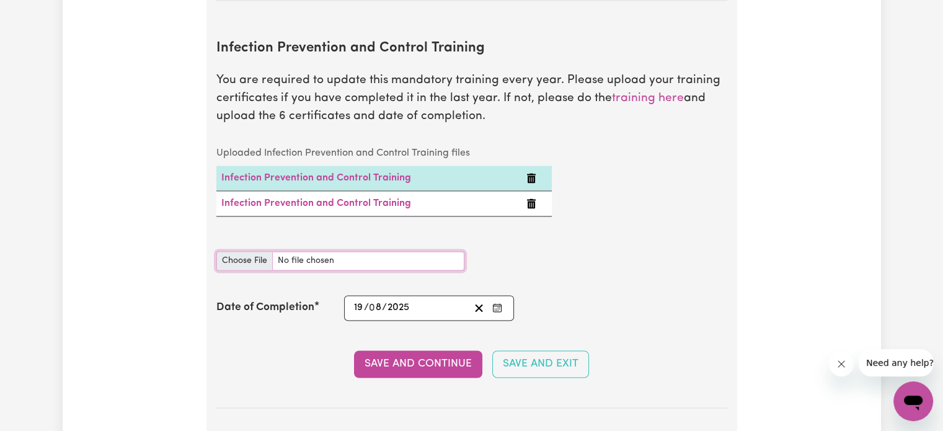
click at [258, 251] on input "Infection Prevention and Control Training document" at bounding box center [340, 260] width 248 height 19
type input "C:\fakepath\infection prevention 3.pdf"
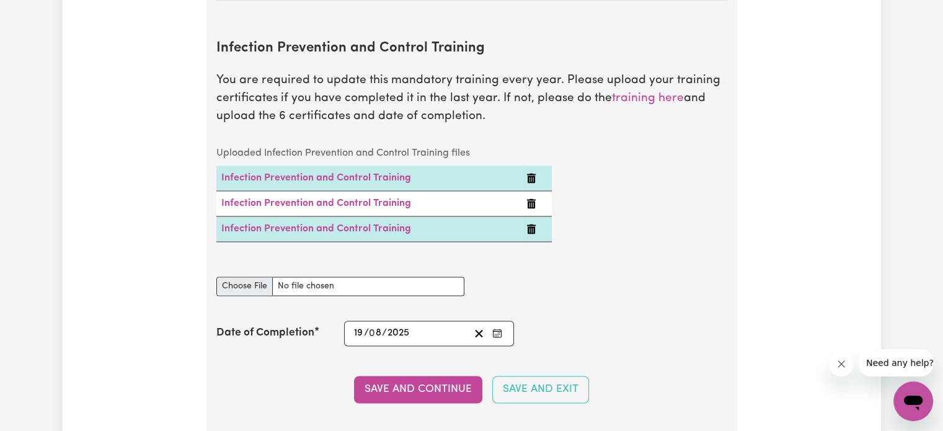
click at [250, 238] on div "Uploaded Infection Prevention and Control Training files Infection Prevention a…" at bounding box center [384, 201] width 350 height 121
click at [252, 277] on input "Infection Prevention and Control Training document" at bounding box center [340, 286] width 248 height 19
type input "C:\fakepath\infection prevention 4.pdf"
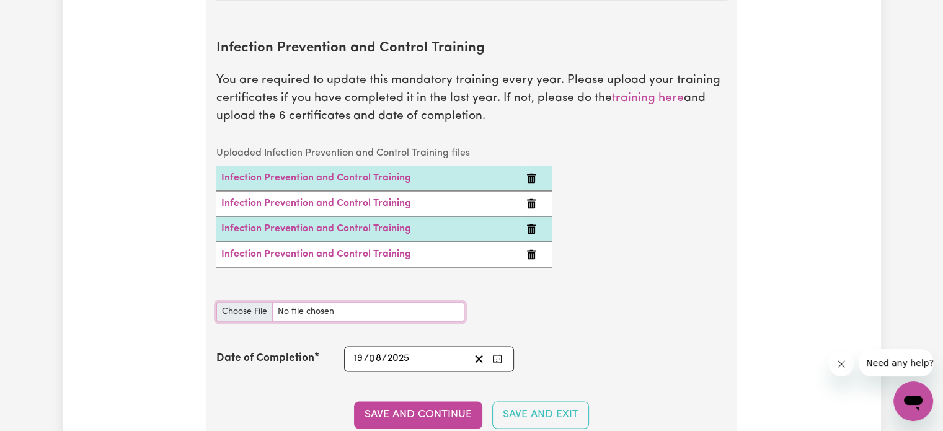
click at [246, 302] on input "Infection Prevention and Control Training document" at bounding box center [340, 311] width 248 height 19
type input "C:\fakepath\infection prevention 5.pdf"
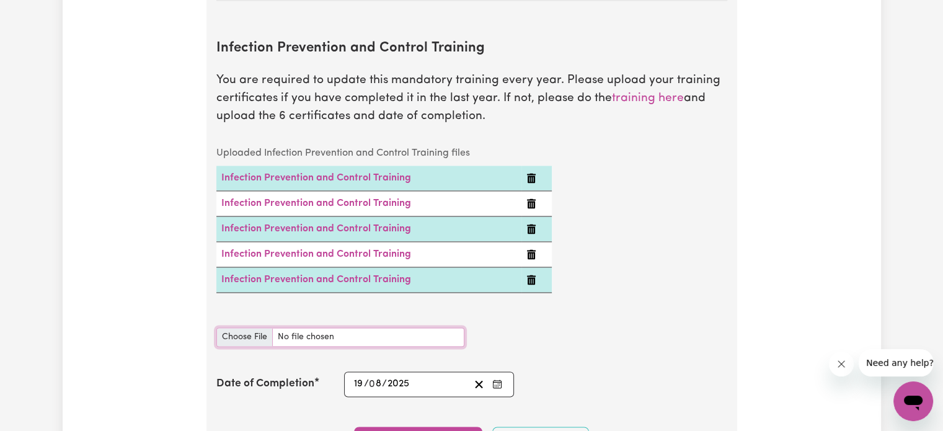
click at [254, 327] on input "Infection Prevention and Control Training document" at bounding box center [340, 336] width 248 height 19
type input "C:\fakepath\Infection prevention 6.pdf"
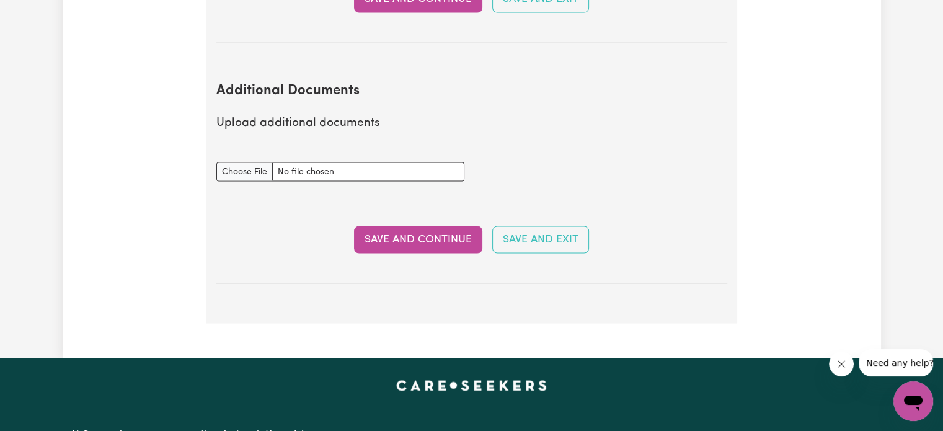
scroll to position [2302, 0]
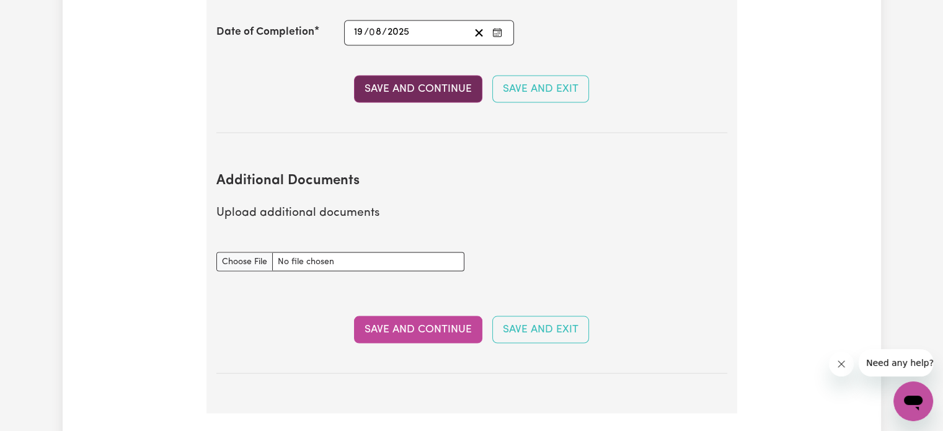
click at [436, 75] on button "Save and Continue" at bounding box center [418, 88] width 128 height 27
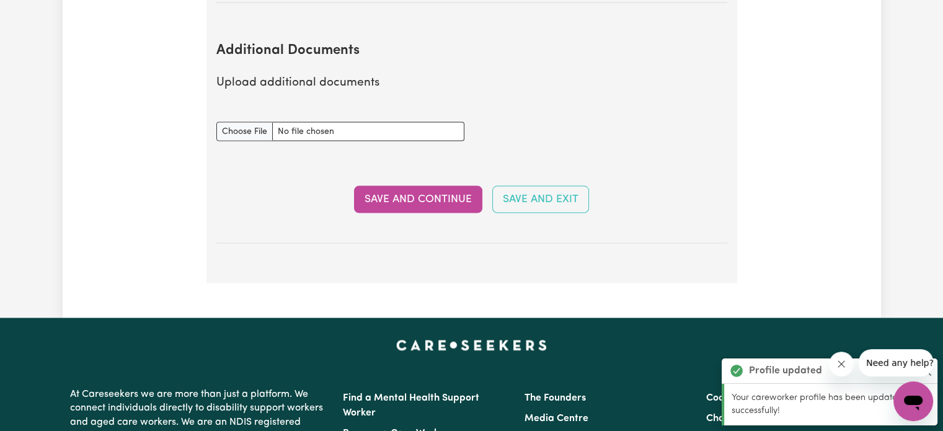
scroll to position [2433, 0]
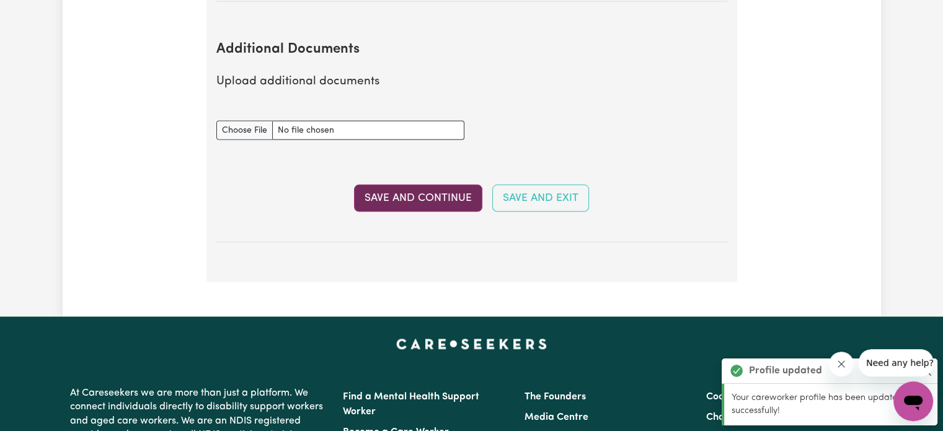
click at [432, 185] on button "Save and Continue" at bounding box center [418, 198] width 128 height 27
select select "2023"
select select "2024"
select select "2020"
select select "2023"
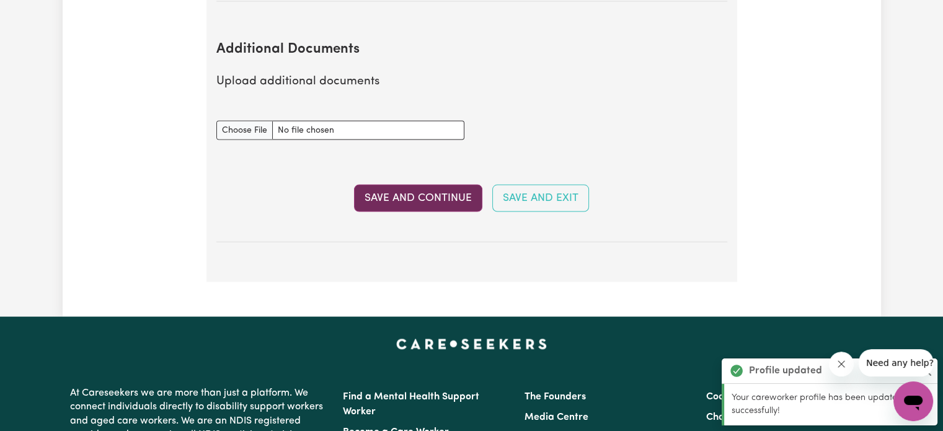
select select "Certificate III (Individual Support)"
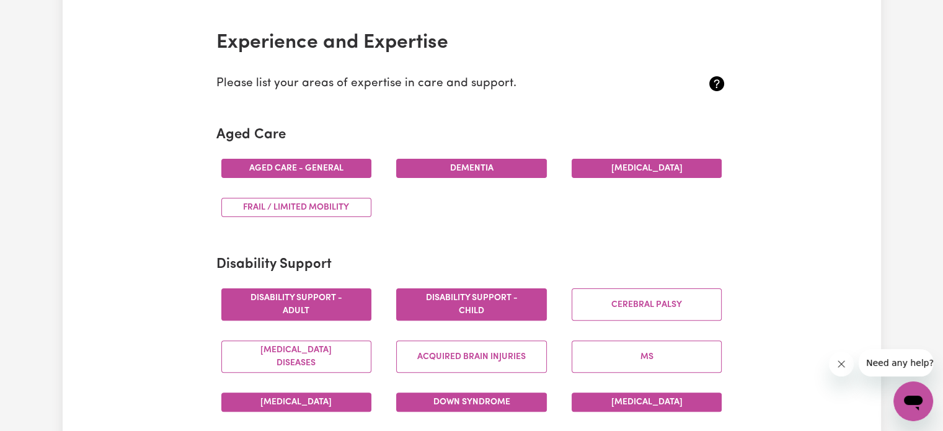
scroll to position [278, 0]
click at [344, 167] on button "Aged care - General" at bounding box center [296, 167] width 151 height 19
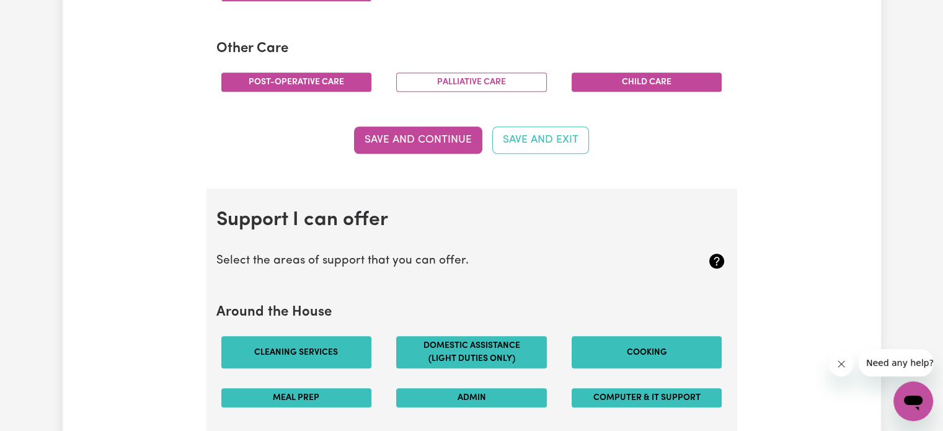
scroll to position [922, 0]
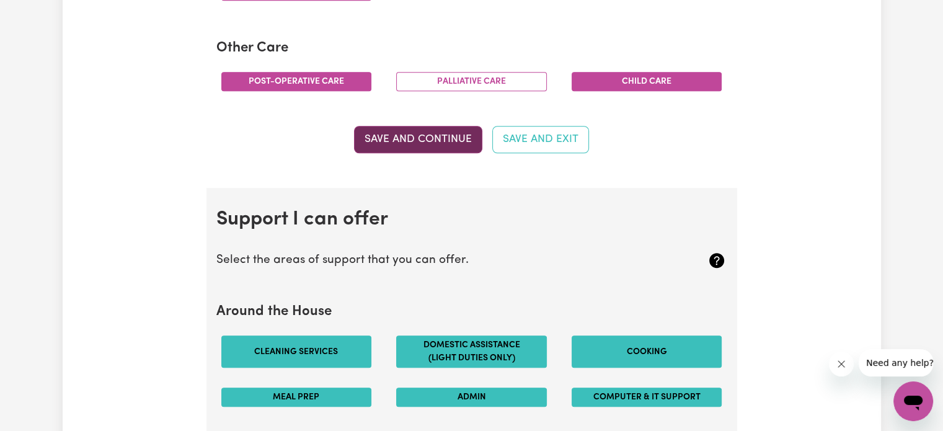
click at [437, 140] on button "Save and Continue" at bounding box center [418, 139] width 128 height 27
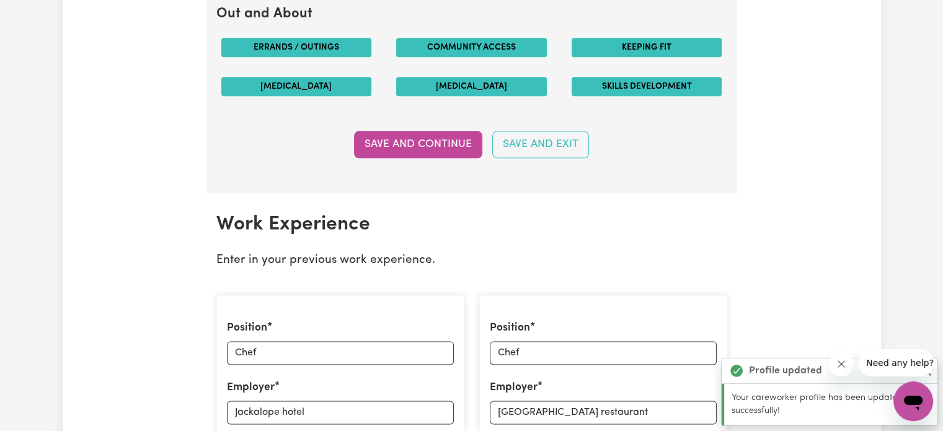
scroll to position [1558, 0]
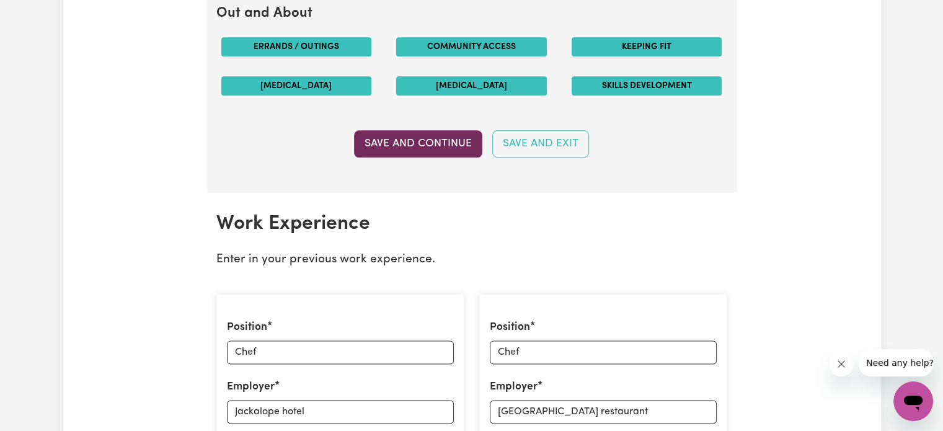
click at [432, 138] on button "Save and Continue" at bounding box center [418, 143] width 128 height 27
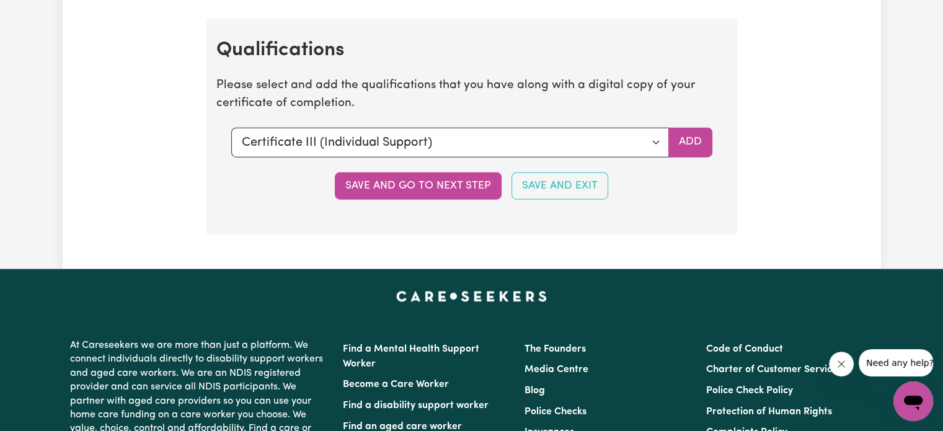
scroll to position [3094, 0]
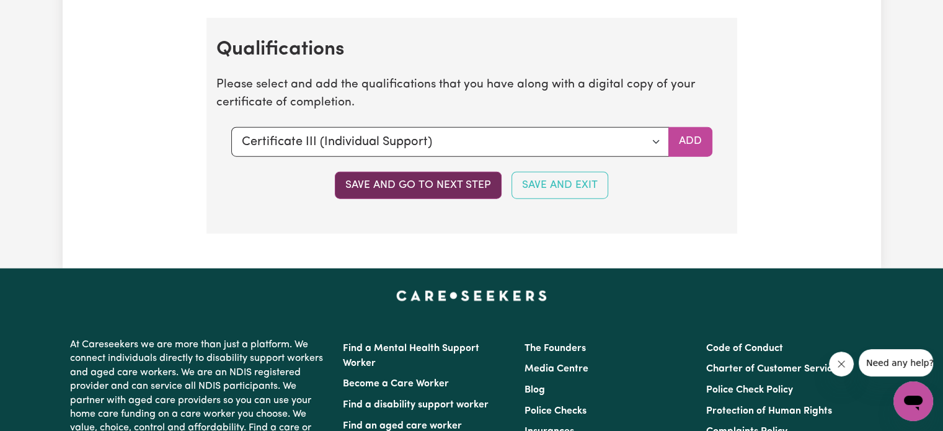
click at [440, 178] on button "Save and go to next step" at bounding box center [418, 185] width 167 height 27
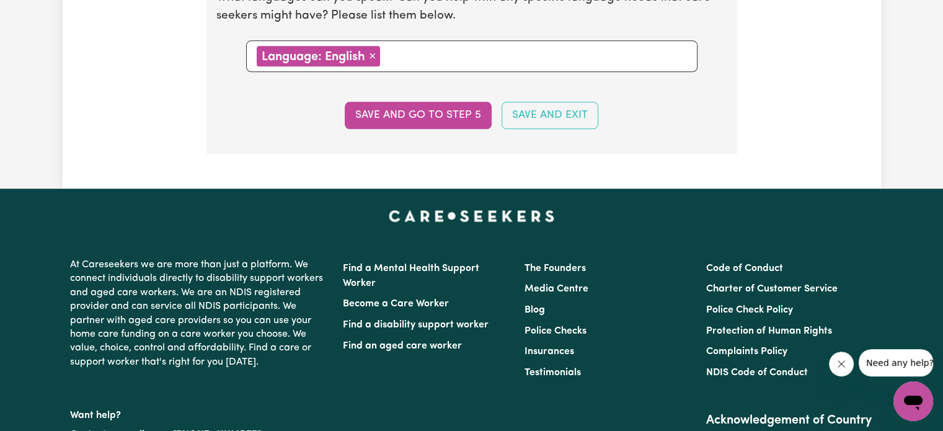
scroll to position [1426, 0]
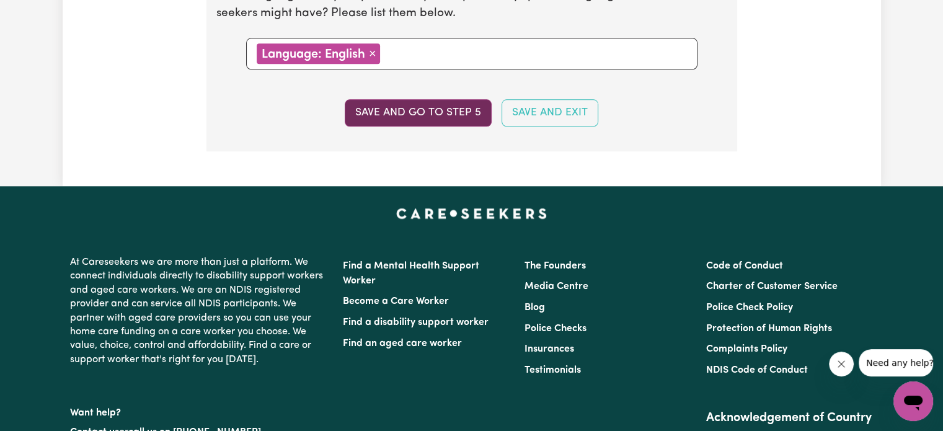
click at [417, 107] on button "Save and go to step 5" at bounding box center [418, 112] width 147 height 27
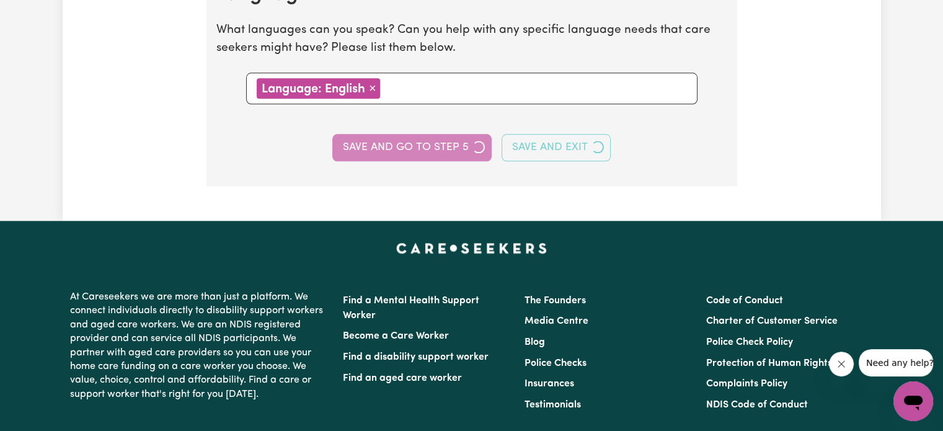
select select "I am providing services privately on my own"
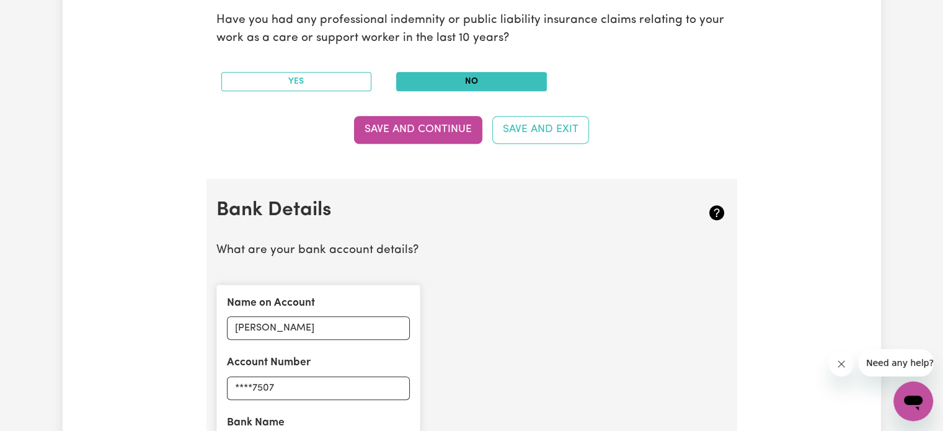
scroll to position [678, 0]
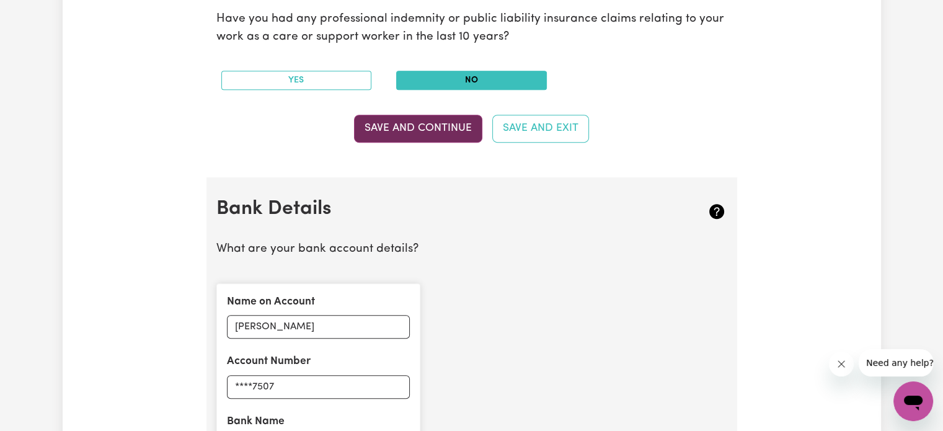
click at [446, 125] on button "Save and Continue" at bounding box center [418, 128] width 128 height 27
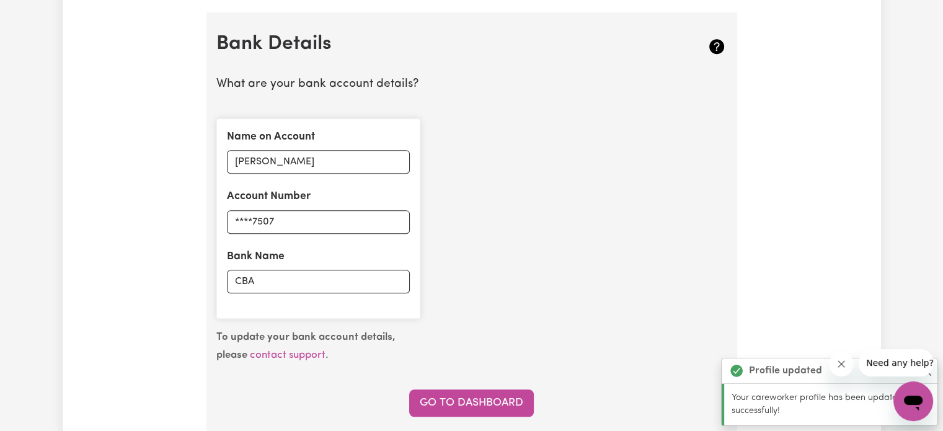
scroll to position [854, 0]
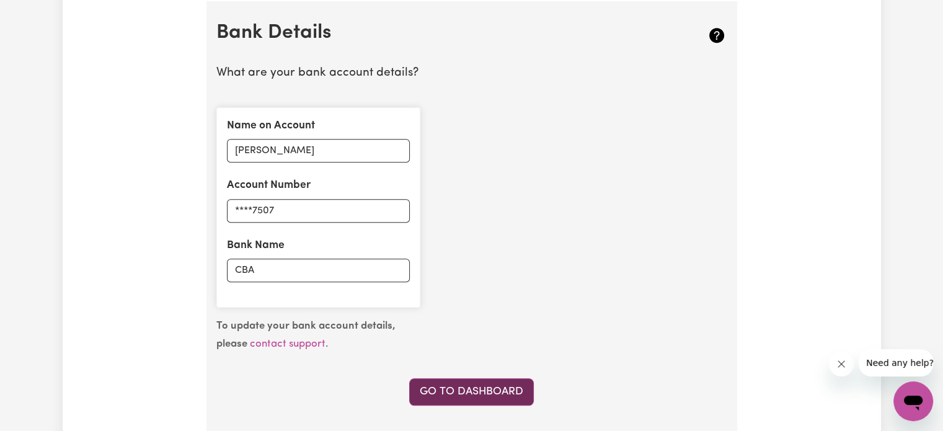
click at [506, 389] on link "Go to Dashboard" at bounding box center [471, 391] width 125 height 27
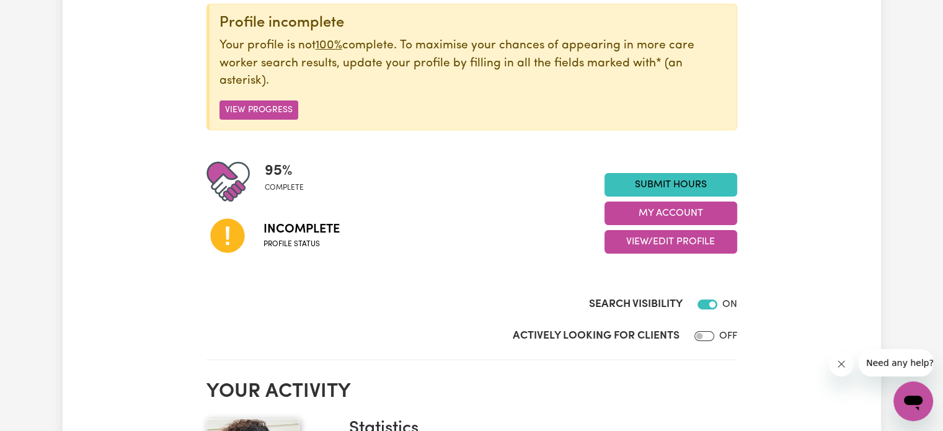
scroll to position [164, 0]
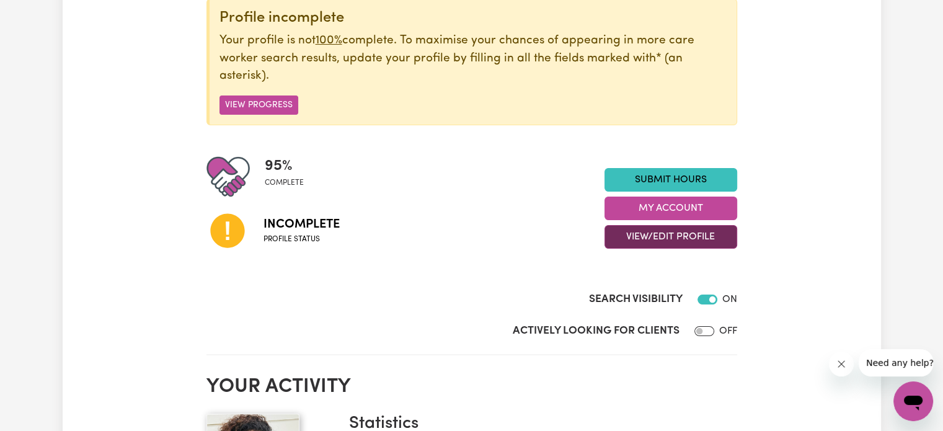
click at [672, 237] on button "View/Edit Profile" at bounding box center [671, 237] width 133 height 24
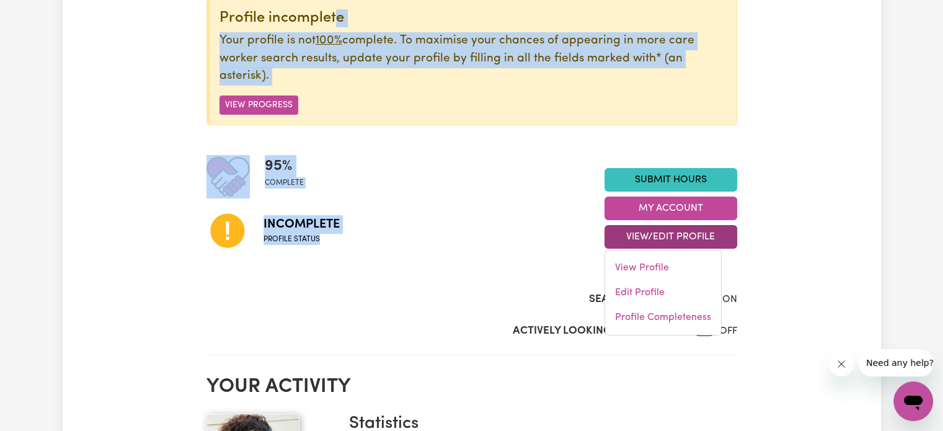
drag, startPoint x: 531, startPoint y: 248, endPoint x: 329, endPoint y: -1, distance: 320.1
click at [329, 0] on section "Profile incomplete Your profile is not 100% complete. To maximise your chances …" at bounding box center [471, 164] width 531 height 381
